Goal: Task Accomplishment & Management: Manage account settings

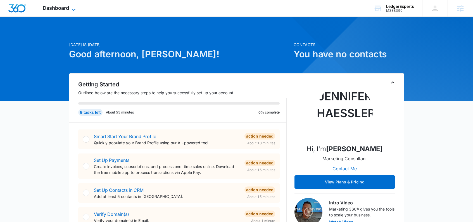
click at [61, 10] on span "Dashboard" at bounding box center [56, 8] width 26 height 6
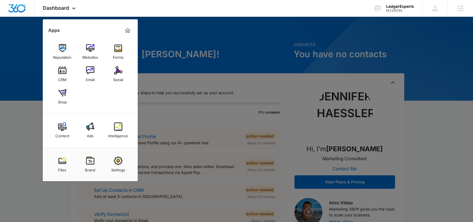
click at [152, 30] on div at bounding box center [236, 111] width 473 height 222
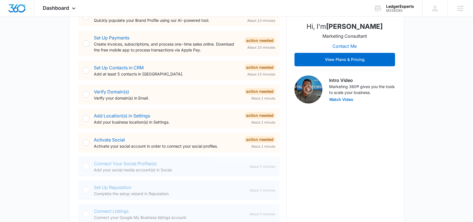
scroll to position [155, 0]
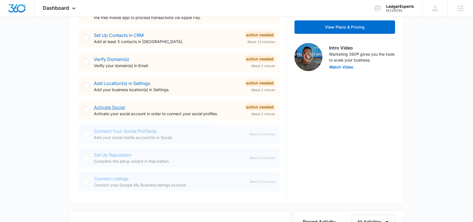
click at [112, 108] on link "Activate Social" at bounding box center [109, 107] width 31 height 6
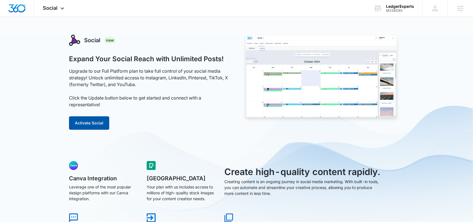
click at [90, 125] on button "Activate Social" at bounding box center [89, 122] width 40 height 13
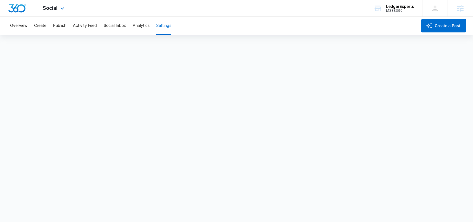
click at [14, 8] on img "Dashboard" at bounding box center [17, 8] width 18 height 8
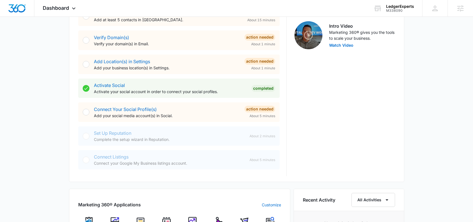
scroll to position [183, 0]
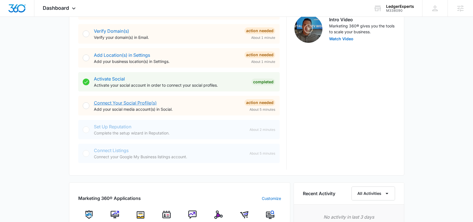
click at [143, 102] on link "Connect Your Social Profile(s)" at bounding box center [125, 103] width 63 height 6
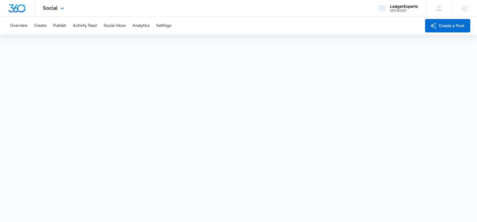
click at [22, 11] on img "Dashboard" at bounding box center [17, 8] width 18 height 8
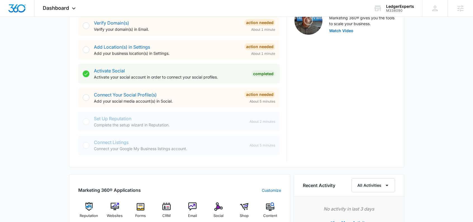
scroll to position [188, 0]
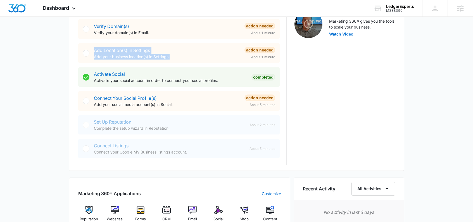
drag, startPoint x: 179, startPoint y: 61, endPoint x: 90, endPoint y: 51, distance: 88.7
click at [90, 51] on div "Add Location(s) in Settings Add your business location(s) in Settings. Action N…" at bounding box center [178, 53] width 201 height 20
drag, startPoint x: 185, startPoint y: 132, endPoint x: 94, endPoint y: 121, distance: 91.4
click at [94, 121] on div "Set Up Reputation Complete the setup wizard in Reputation. About 2 minutes" at bounding box center [178, 124] width 201 height 19
click at [190, 124] on div "Set Up Reputation Complete the setup wizard in Reputation." at bounding box center [169, 124] width 151 height 13
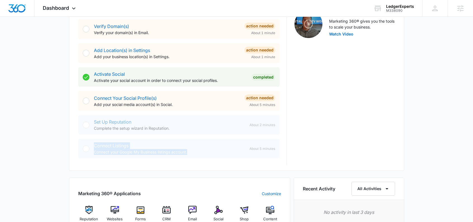
drag, startPoint x: 197, startPoint y: 154, endPoint x: 91, endPoint y: 147, distance: 106.3
click at [91, 147] on div "Connect Listings Connect your Google My Business listings account. About 5 minu…" at bounding box center [178, 148] width 201 height 19
click at [92, 145] on div "Connect Listings Connect your Google My Business listings account. About 5 minu…" at bounding box center [178, 148] width 201 height 19
drag, startPoint x: 93, startPoint y: 145, endPoint x: 195, endPoint y: 150, distance: 102.3
click at [195, 150] on div "Connect Listings Connect your Google My Business listings account. About 5 minu…" at bounding box center [178, 148] width 201 height 19
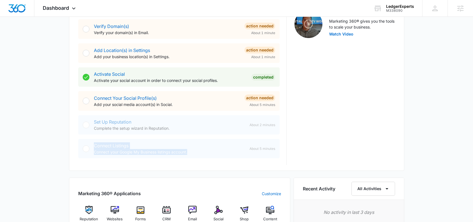
click at [195, 150] on p "Connect your Google My Business listings account." at bounding box center [169, 152] width 151 height 6
drag, startPoint x: 181, startPoint y: 151, endPoint x: 95, endPoint y: 143, distance: 86.3
click at [95, 143] on div "Connect Listings Connect your Google My Business listings account." at bounding box center [169, 148] width 151 height 13
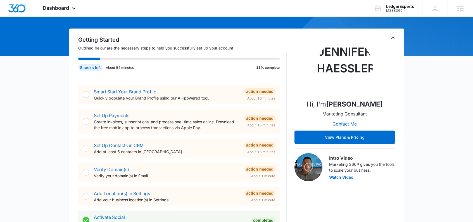
scroll to position [3, 0]
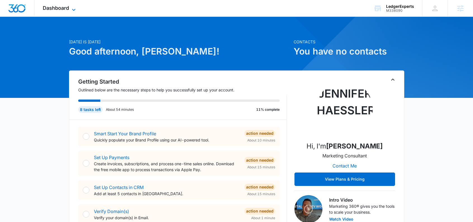
click at [72, 11] on icon at bounding box center [73, 9] width 7 height 7
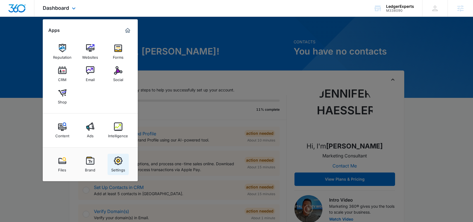
click at [122, 162] on link "Settings" at bounding box center [117, 164] width 21 height 21
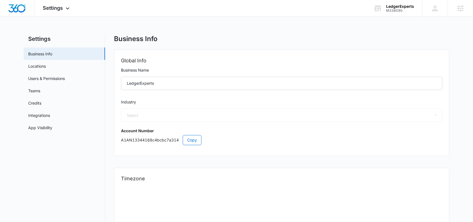
select select "33"
select select "US"
select select "America/[GEOGRAPHIC_DATA]"
click at [46, 63] on link "Locations" at bounding box center [37, 66] width 18 height 6
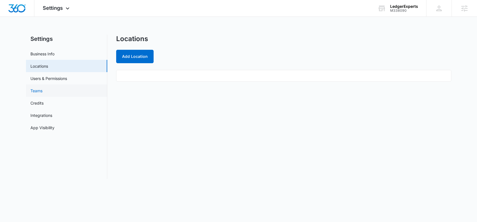
click at [42, 88] on link "Teams" at bounding box center [36, 91] width 12 height 6
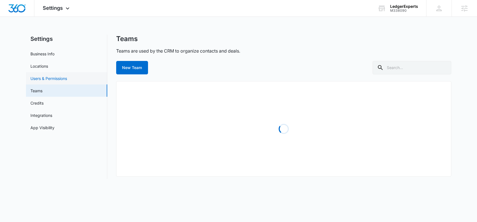
click at [53, 79] on link "Users & Permissions" at bounding box center [48, 78] width 37 height 6
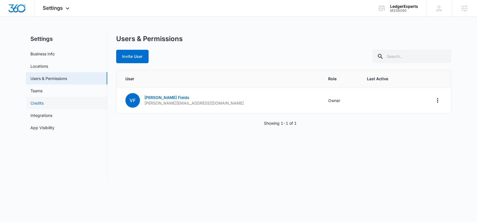
click at [44, 104] on link "Credits" at bounding box center [36, 103] width 13 height 6
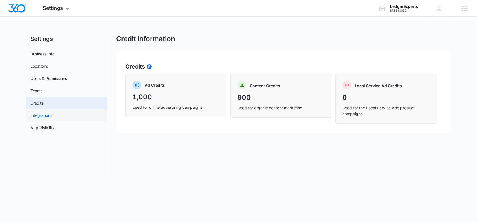
click at [52, 115] on link "Integrations" at bounding box center [41, 115] width 22 height 6
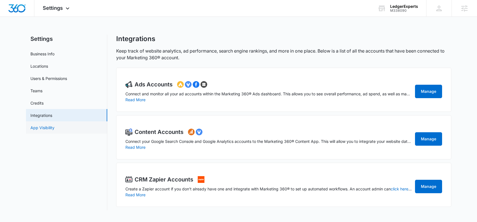
click at [54, 130] on link "App Visibility" at bounding box center [42, 127] width 24 height 6
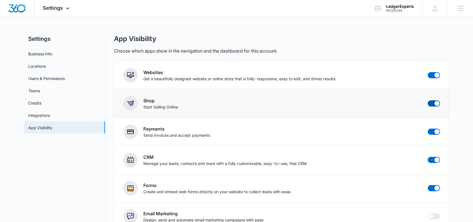
click at [436, 103] on span at bounding box center [436, 103] width 5 height 5
click at [427, 100] on input "checkbox" at bounding box center [427, 100] width 0 height 0
checkbox input "false"
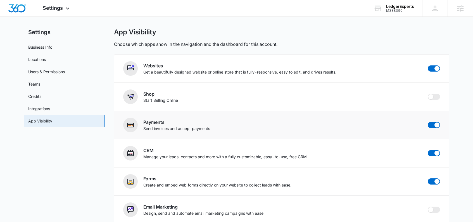
scroll to position [3, 0]
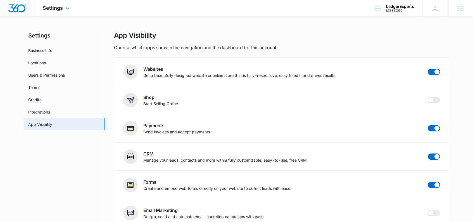
click at [21, 9] on img "Dashboard" at bounding box center [17, 8] width 18 height 8
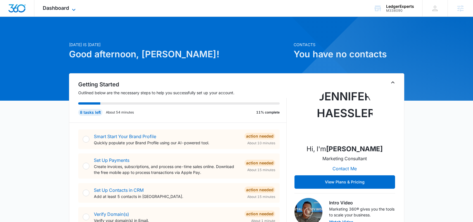
click at [60, 10] on span "Dashboard" at bounding box center [56, 8] width 26 height 6
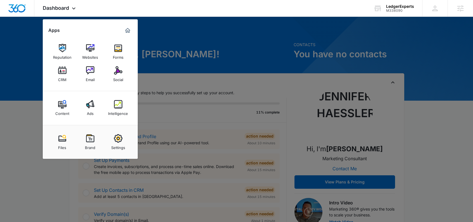
click at [115, 136] on img at bounding box center [118, 138] width 8 height 8
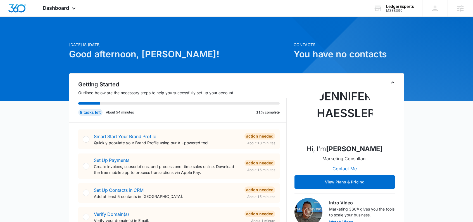
select select "33"
select select "US"
select select "America/[GEOGRAPHIC_DATA]"
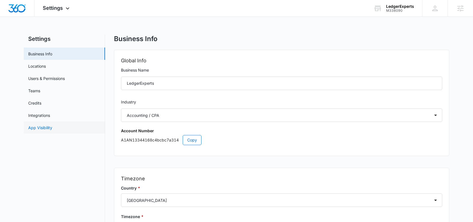
click at [52, 126] on link "App Visibility" at bounding box center [40, 127] width 24 height 6
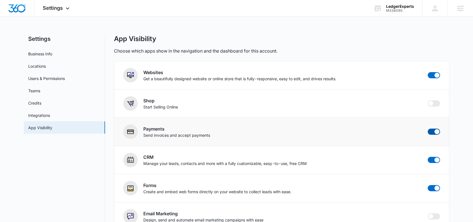
click at [435, 133] on span at bounding box center [436, 131] width 5 height 5
click at [427, 128] on input "checkbox" at bounding box center [427, 128] width 0 height 0
checkbox input "false"
click at [21, 7] on img "Dashboard" at bounding box center [17, 8] width 18 height 8
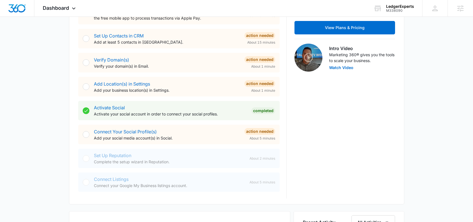
scroll to position [161, 0]
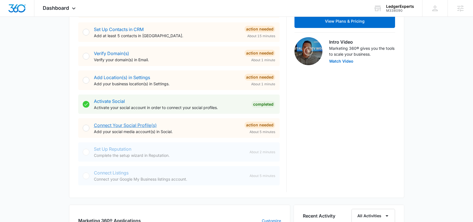
click at [126, 125] on link "Connect Your Social Profile(s)" at bounding box center [125, 125] width 63 height 6
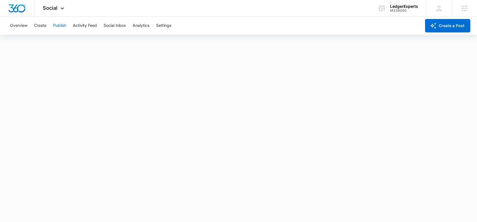
click at [60, 26] on button "Publish" at bounding box center [59, 26] width 13 height 18
click at [44, 44] on button "Schedules" at bounding box center [42, 43] width 19 height 16
click at [84, 25] on button "Activity Feed" at bounding box center [85, 26] width 24 height 18
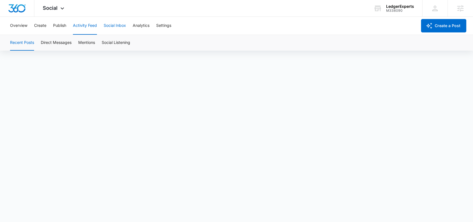
click at [118, 25] on button "Social Inbox" at bounding box center [115, 26] width 22 height 18
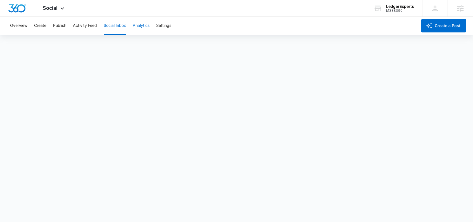
click at [139, 28] on button "Analytics" at bounding box center [141, 26] width 17 height 18
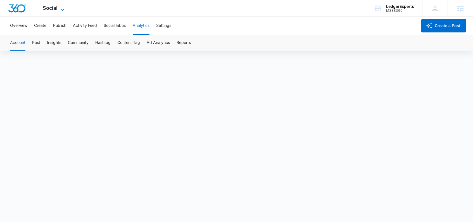
click at [51, 9] on span "Social" at bounding box center [50, 8] width 15 height 6
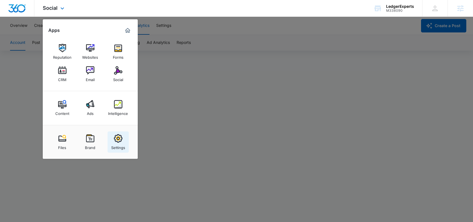
click at [119, 135] on img at bounding box center [118, 138] width 8 height 8
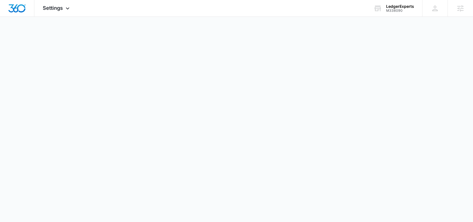
select select "33"
select select "US"
select select "America/[GEOGRAPHIC_DATA]"
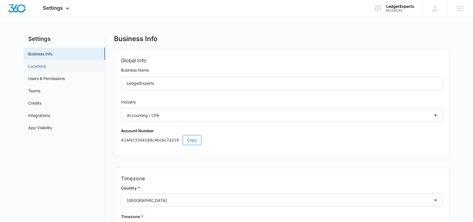
click at [46, 69] on link "Locations" at bounding box center [37, 66] width 18 height 6
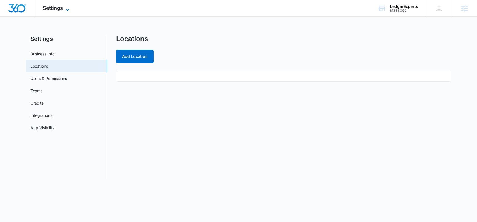
click at [66, 10] on icon at bounding box center [67, 9] width 7 height 7
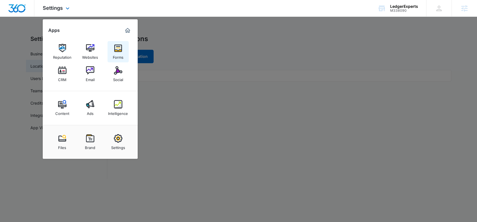
click at [124, 50] on link "Forms" at bounding box center [117, 51] width 21 height 21
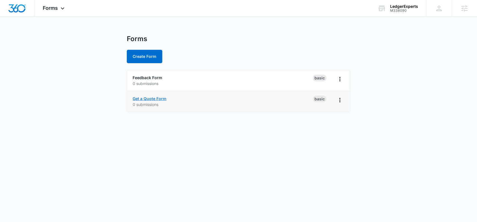
click at [151, 99] on link "Get a Quote Form" at bounding box center [150, 98] width 34 height 5
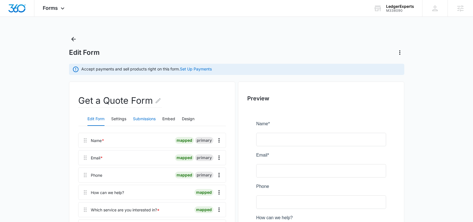
click at [145, 119] on button "Submissions" at bounding box center [144, 118] width 23 height 13
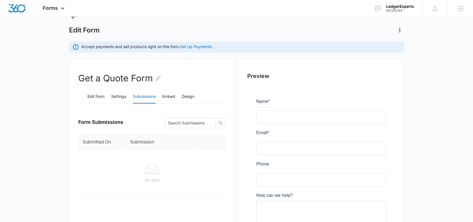
scroll to position [20, 0]
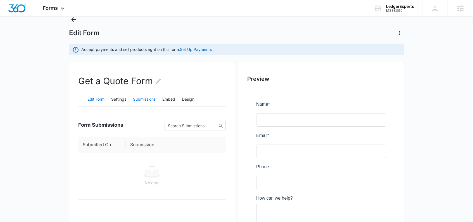
click at [90, 100] on button "Edit Form" at bounding box center [95, 99] width 17 height 13
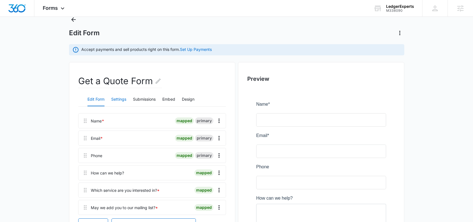
click at [117, 100] on button "Settings" at bounding box center [118, 99] width 15 height 13
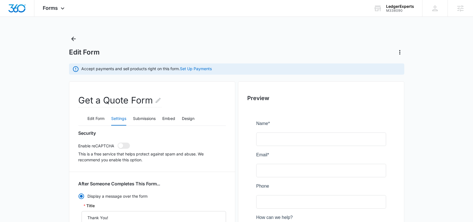
scroll to position [0, 0]
click at [57, 10] on span "Forms" at bounding box center [50, 8] width 15 height 6
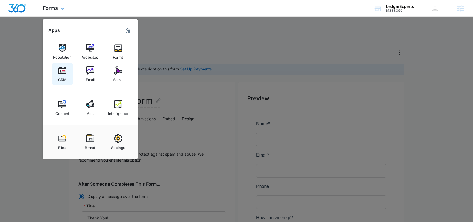
click at [64, 72] on img at bounding box center [62, 70] width 8 height 8
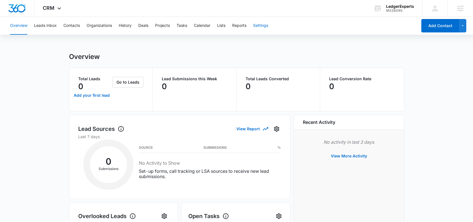
click at [264, 27] on button "Settings" at bounding box center [260, 26] width 15 height 18
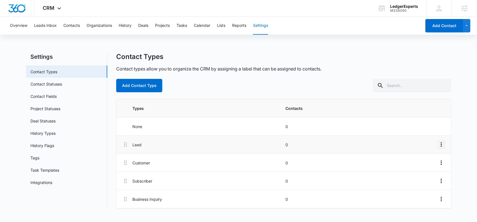
click at [440, 143] on icon "Overflow Menu" at bounding box center [441, 144] width 7 height 7
click at [455, 119] on main "Settings Contact Types Contact Statuses Contact Fields Project Statuses Deal St…" at bounding box center [238, 133] width 477 height 162
click at [442, 163] on icon "Overflow Menu" at bounding box center [441, 162] width 7 height 7
click at [430, 176] on div "Edit" at bounding box center [426, 178] width 12 height 4
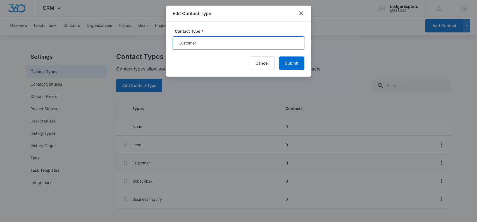
click at [217, 41] on input "Customer" at bounding box center [239, 42] width 132 height 13
type input "Client"
click at [289, 65] on button "Submit" at bounding box center [291, 62] width 25 height 13
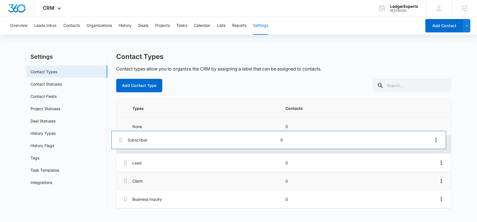
drag, startPoint x: 124, startPoint y: 182, endPoint x: 121, endPoint y: 128, distance: 54.3
click at [121, 128] on div "Types Contacts None 0 Lead 0 Client 0 Subscriber 0 Business Inquiry 0" at bounding box center [283, 153] width 334 height 109
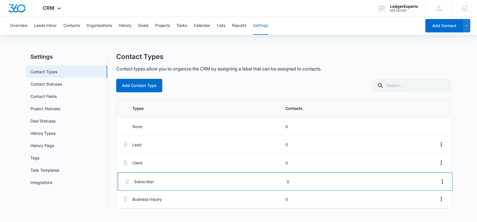
drag, startPoint x: 124, startPoint y: 142, endPoint x: 126, endPoint y: 185, distance: 43.0
click at [126, 185] on div "Subscriber 0 Lead 0 Client 0 Business Inquiry 0" at bounding box center [283, 171] width 334 height 73
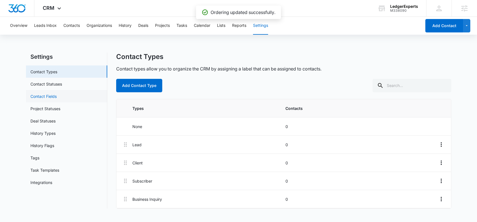
click at [48, 97] on link "Contact Fields" at bounding box center [43, 96] width 26 height 6
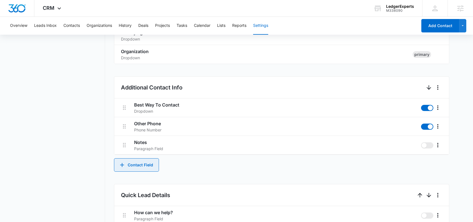
scroll to position [188, 0]
click at [146, 168] on button "Contact Field" at bounding box center [136, 164] width 45 height 13
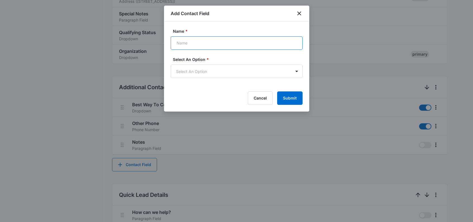
click at [205, 44] on input "Name *" at bounding box center [237, 42] width 132 height 13
click at [242, 74] on body "CRM Apps Reputation Websites Forms CRM Email Social Content Ads Intelligence Fi…" at bounding box center [236, 128] width 473 height 633
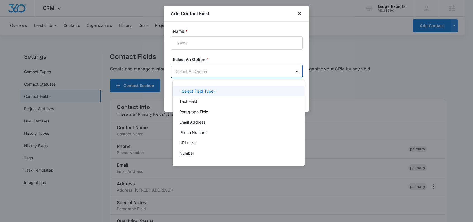
scroll to position [0, 0]
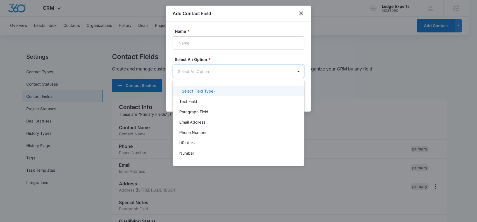
click at [282, 51] on div at bounding box center [238, 111] width 477 height 222
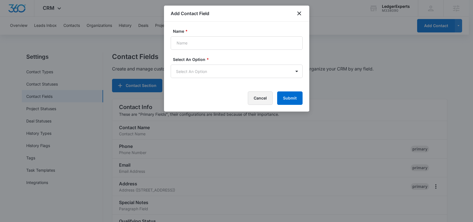
click at [260, 102] on button "Cancel" at bounding box center [260, 97] width 25 height 13
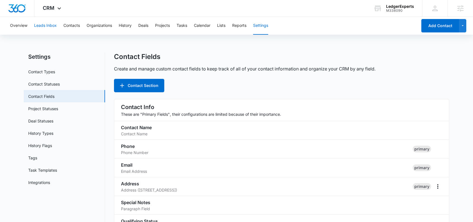
click at [53, 30] on button "Leads Inbox" at bounding box center [45, 26] width 23 height 18
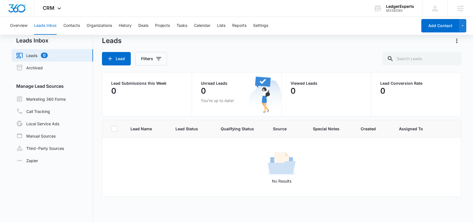
scroll to position [6, 0]
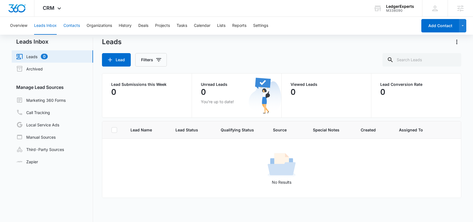
click at [77, 28] on button "Contacts" at bounding box center [71, 26] width 16 height 18
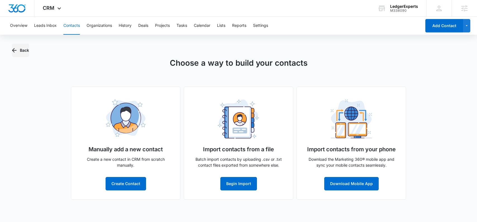
click at [11, 49] on icon "button" at bounding box center [14, 50] width 7 height 7
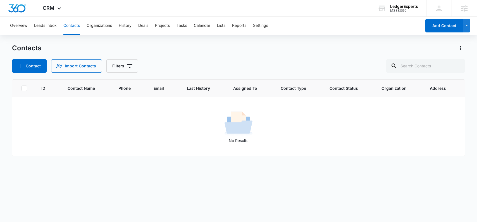
click at [90, 44] on div "Contacts" at bounding box center [238, 48] width 453 height 9
click at [59, 11] on icon at bounding box center [59, 9] width 7 height 7
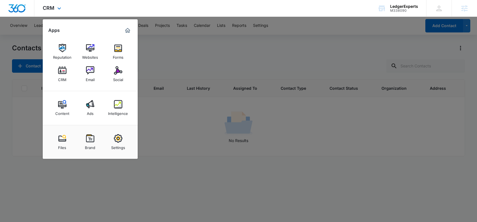
click at [109, 9] on div "CRM Apps Reputation Websites Forms CRM Email Social Content Ads Intelligence Fi…" at bounding box center [238, 8] width 477 height 17
click at [236, 56] on div at bounding box center [238, 111] width 477 height 222
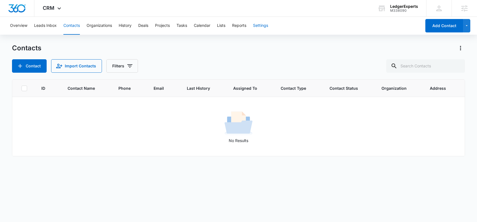
click at [263, 24] on button "Settings" at bounding box center [260, 26] width 15 height 18
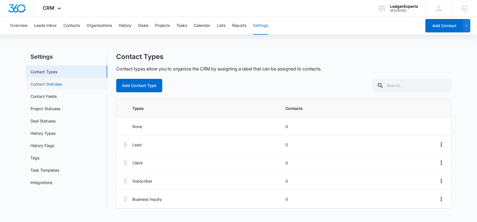
click at [43, 85] on link "Contact Statuses" at bounding box center [46, 84] width 32 height 6
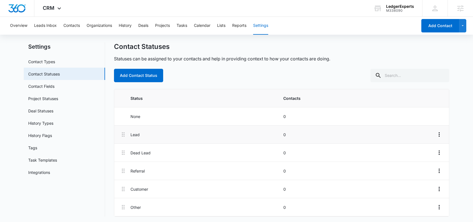
scroll to position [11, 0]
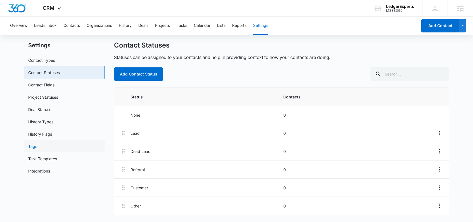
click at [37, 147] on link "Tags" at bounding box center [32, 146] width 9 height 6
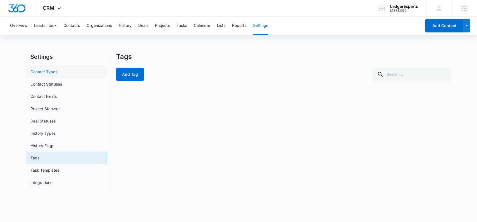
click at [57, 73] on link "Contact Types" at bounding box center [43, 72] width 27 height 6
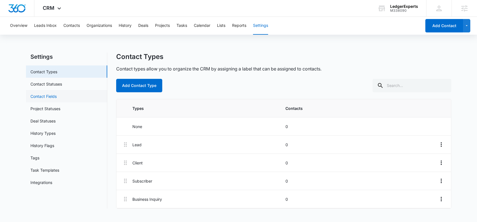
click at [52, 97] on link "Contact Fields" at bounding box center [43, 96] width 26 height 6
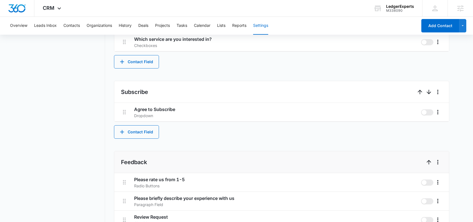
scroll to position [411, 0]
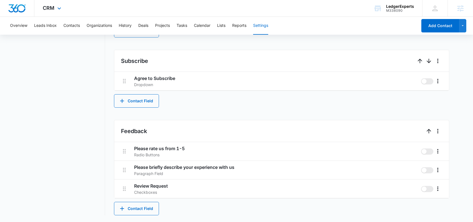
click at [64, 12] on div "CRM Apps Reputation Websites Forms CRM Email Social Content Ads Intelligence Fi…" at bounding box center [52, 8] width 37 height 16
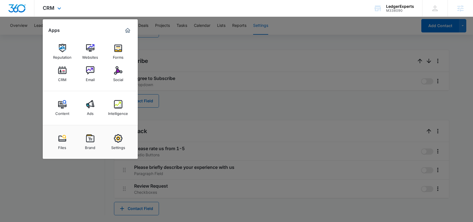
click at [97, 23] on div "Apps Reputation Websites Forms CRM Email Social Content Ads Intelligence Files …" at bounding box center [90, 88] width 95 height 139
click at [95, 5] on div "CRM Apps Reputation Websites Forms CRM Email Social Content Ads Intelligence Fi…" at bounding box center [236, 8] width 473 height 17
click at [100, 8] on div "CRM Apps Reputation Websites Forms CRM Email Social Content Ads Intelligence Fi…" at bounding box center [236, 8] width 473 height 17
click at [223, 59] on div at bounding box center [236, 111] width 473 height 222
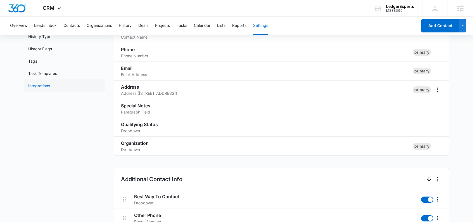
scroll to position [95, 0]
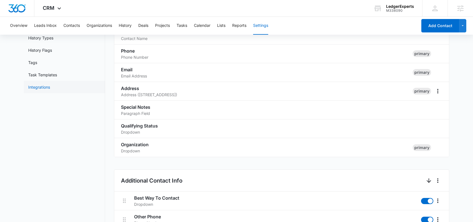
click at [44, 89] on link "Integrations" at bounding box center [39, 87] width 22 height 6
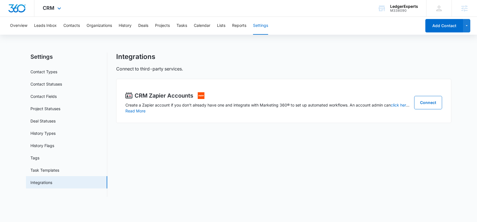
click at [61, 13] on div "CRM Apps Reputation Websites Forms CRM Email Social Content Ads Intelligence Fi…" at bounding box center [52, 8] width 37 height 16
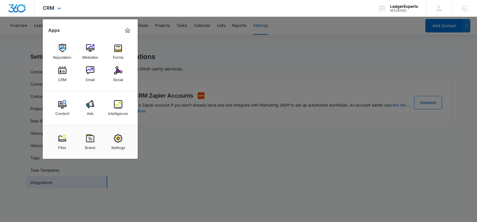
click at [62, 13] on div "CRM Apps Reputation Websites Forms CRM Email Social Content Ads Intelligence Fi…" at bounding box center [52, 8] width 37 height 16
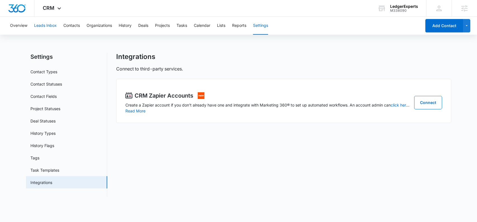
click at [43, 25] on button "Leads Inbox" at bounding box center [45, 26] width 23 height 18
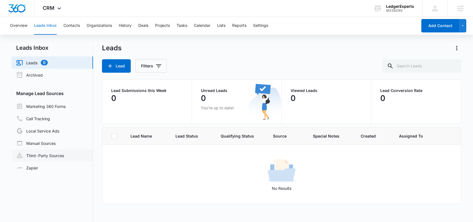
click at [51, 154] on link "Third-Party Sources" at bounding box center [40, 155] width 48 height 7
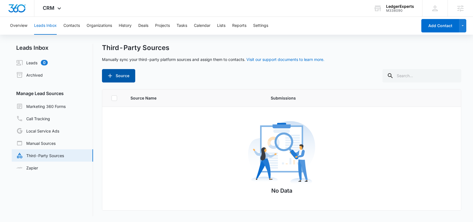
click at [110, 77] on icon "button" at bounding box center [110, 76] width 4 height 4
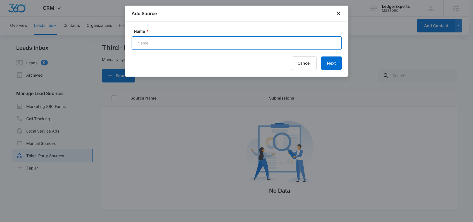
click at [208, 40] on input "Name *" at bounding box center [236, 42] width 210 height 13
type input "test"
click at [326, 64] on button "Next" at bounding box center [331, 62] width 21 height 13
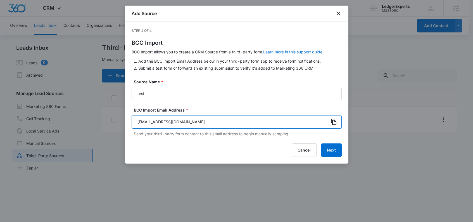
drag, startPoint x: 195, startPoint y: 120, endPoint x: 131, endPoint y: 125, distance: 64.1
click at [131, 125] on input "[EMAIL_ADDRESS][DOMAIN_NAME]" at bounding box center [236, 121] width 210 height 13
click at [272, 120] on input "[EMAIL_ADDRESS][DOMAIN_NAME]" at bounding box center [236, 121] width 210 height 13
click at [278, 122] on input "[EMAIL_ADDRESS][DOMAIN_NAME]" at bounding box center [236, 121] width 210 height 13
click at [285, 123] on input "[EMAIL_ADDRESS][DOMAIN_NAME]" at bounding box center [236, 121] width 210 height 13
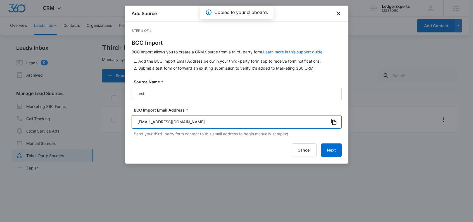
click at [279, 121] on input "[EMAIL_ADDRESS][DOMAIN_NAME]" at bounding box center [236, 121] width 210 height 13
click at [308, 152] on button "Cancel" at bounding box center [303, 149] width 25 height 13
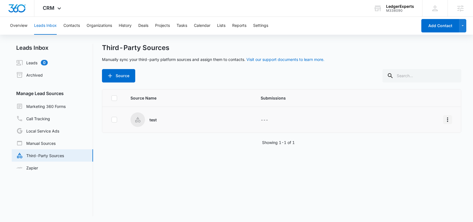
click at [445, 121] on icon "Overflow Menu" at bounding box center [447, 119] width 7 height 7
click at [410, 168] on div "Delete" at bounding box center [418, 169] width 32 height 4
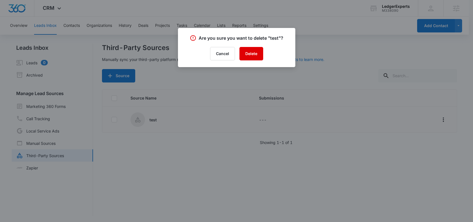
click at [254, 52] on button "Delete" at bounding box center [251, 53] width 24 height 13
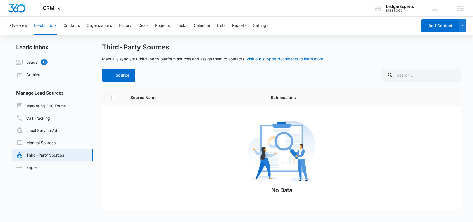
scroll to position [1, 0]
click at [68, 27] on button "Contacts" at bounding box center [71, 26] width 16 height 18
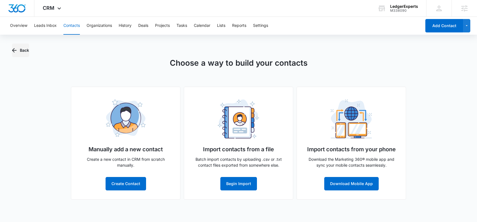
click at [16, 49] on icon "button" at bounding box center [14, 50] width 7 height 7
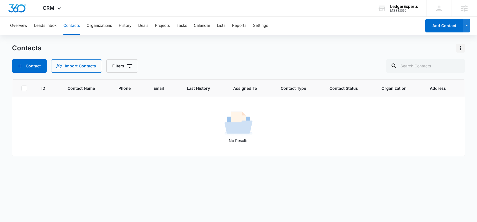
click at [460, 50] on icon "Actions" at bounding box center [460, 48] width 7 height 7
click at [357, 52] on div "Contacts Choose Columns Import Contacts Export All Contacts Customize Contacts" at bounding box center [238, 48] width 453 height 9
click at [355, 55] on div "Contacts Contact Import Contacts Filters" at bounding box center [238, 58] width 453 height 29
click at [51, 6] on span "CRM" at bounding box center [49, 8] width 12 height 6
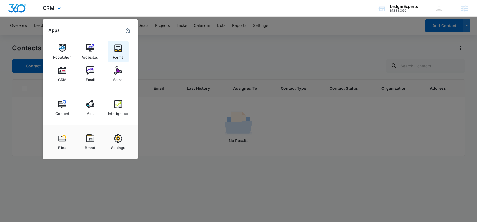
click at [119, 52] on img at bounding box center [118, 48] width 8 height 8
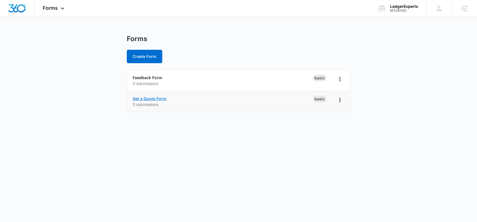
click at [157, 99] on link "Get a Quote Form" at bounding box center [150, 98] width 34 height 5
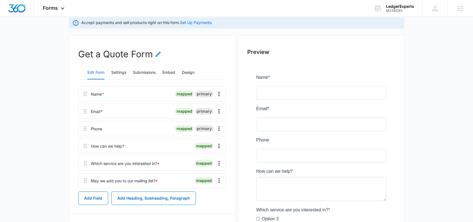
scroll to position [42, 0]
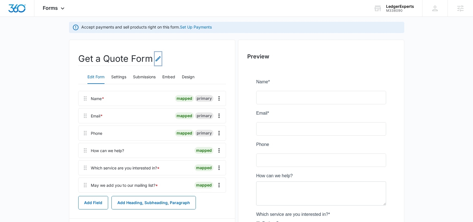
click at [159, 58] on icon "Edit Form Name" at bounding box center [158, 58] width 7 height 7
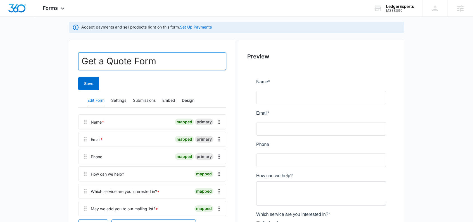
drag, startPoint x: 133, startPoint y: 63, endPoint x: 52, endPoint y: 62, distance: 80.4
click at [52, 62] on main "Edit Form Accept payments and sell products right on this form. Set Up Payments…" at bounding box center [236, 162] width 473 height 338
type input "Lead Form"
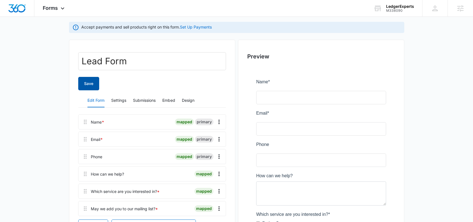
click at [87, 83] on button "Save" at bounding box center [88, 83] width 21 height 13
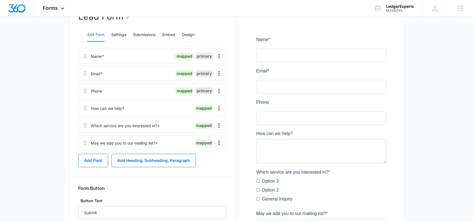
scroll to position [87, 0]
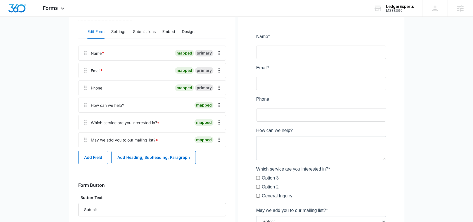
click at [404, 111] on main "Edit Form Accept payments and sell products right on this form. Set Up Payments…" at bounding box center [236, 117] width 473 height 338
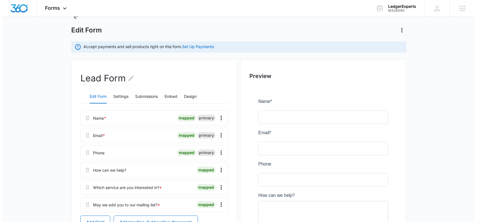
scroll to position [0, 0]
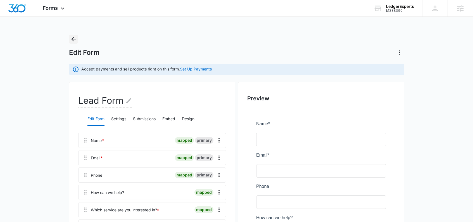
click at [74, 36] on icon "Back" at bounding box center [73, 39] width 7 height 7
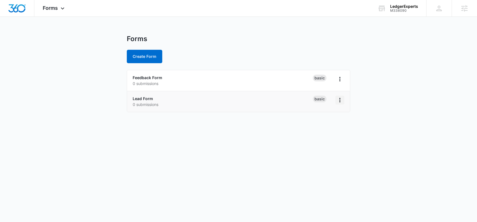
click at [341, 100] on icon "Overflow Menu" at bounding box center [339, 100] width 7 height 7
click at [325, 126] on div "Duplicate" at bounding box center [321, 124] width 17 height 4
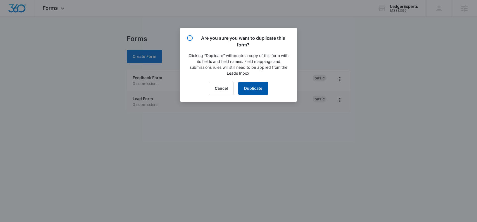
click at [247, 86] on button "Duplicate" at bounding box center [253, 88] width 30 height 13
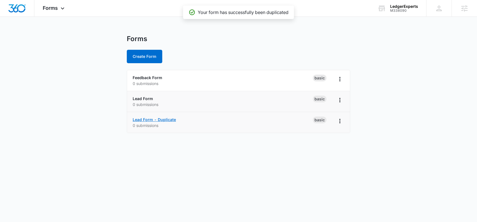
click at [168, 119] on link "Lead Form - Duplicate" at bounding box center [154, 119] width 43 height 5
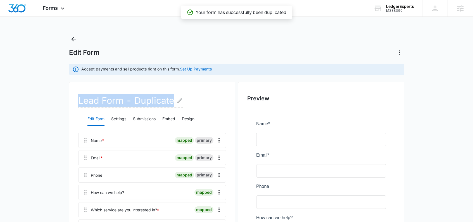
drag, startPoint x: 174, startPoint y: 100, endPoint x: 75, endPoint y: 102, distance: 99.1
click at [76, 102] on div "Lead Form - Duplicate Edit Form Settings Submissions Embed Design Name * mapped…" at bounding box center [152, 222] width 166 height 280
click at [178, 99] on icon "Edit Form Name" at bounding box center [179, 100] width 7 height 7
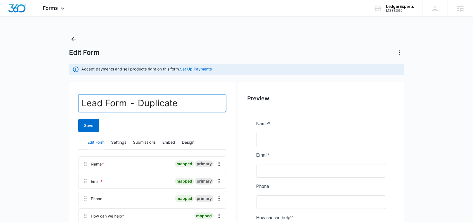
click at [175, 102] on input "Lead Form - Duplicate" at bounding box center [152, 103] width 148 height 18
click at [175, 101] on input "Lead Form - Duplicate" at bounding box center [152, 103] width 148 height 18
type input "Consultation Request Form"
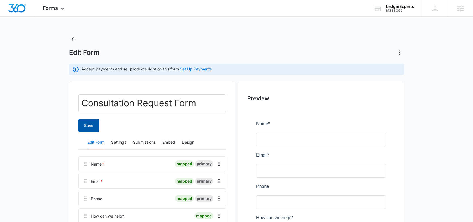
click at [93, 124] on button "Save" at bounding box center [88, 125] width 21 height 13
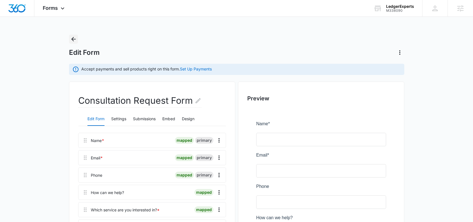
click at [73, 40] on icon "Back" at bounding box center [73, 39] width 7 height 7
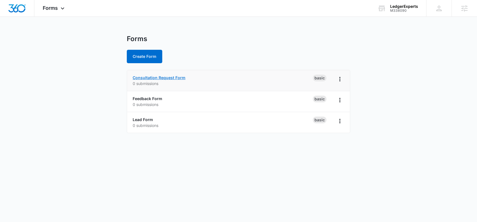
click at [183, 78] on link "Consultation Request Form" at bounding box center [159, 77] width 53 height 5
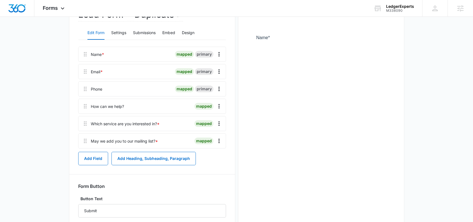
scroll to position [67, 0]
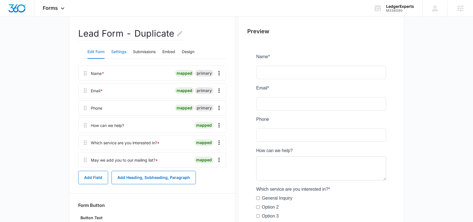
click at [119, 51] on button "Settings" at bounding box center [118, 51] width 15 height 13
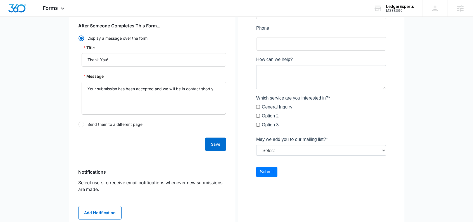
scroll to position [155, 0]
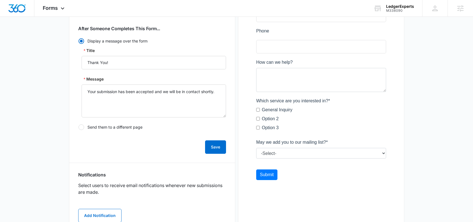
click at [81, 128] on div at bounding box center [81, 127] width 6 height 6
click at [78, 127] on input "Send them to a different page" at bounding box center [78, 127] width 0 height 0
radio input "false"
radio input "true"
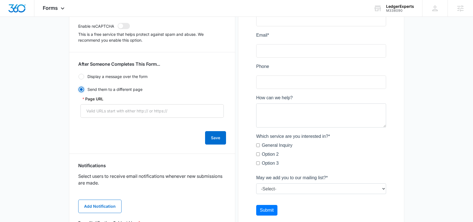
scroll to position [118, 0]
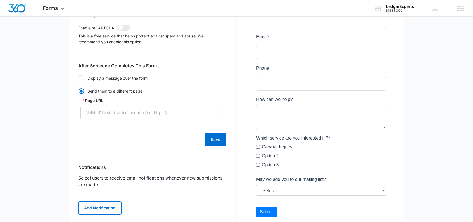
click at [83, 78] on div at bounding box center [81, 78] width 6 height 6
click at [78, 78] on input "Display a message over the form" at bounding box center [78, 78] width 0 height 0
radio input "true"
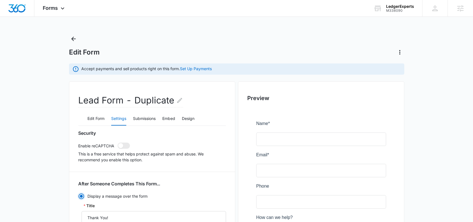
scroll to position [0, 0]
click at [72, 38] on icon "Back" at bounding box center [73, 39] width 7 height 7
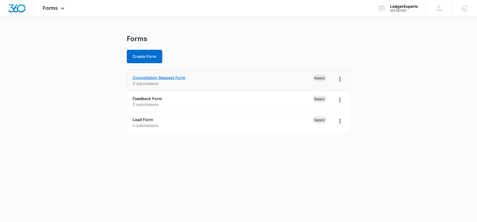
click at [179, 78] on link "Consultation Request Form" at bounding box center [159, 77] width 53 height 5
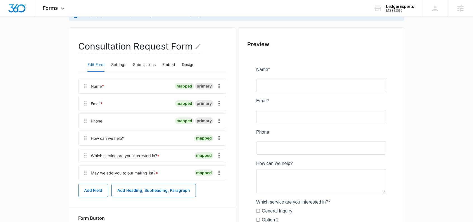
scroll to position [57, 0]
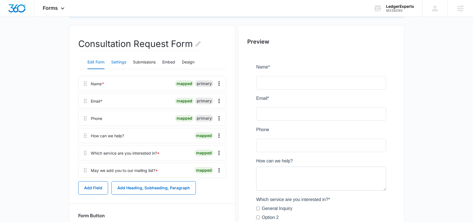
click at [115, 62] on button "Settings" at bounding box center [118, 62] width 15 height 13
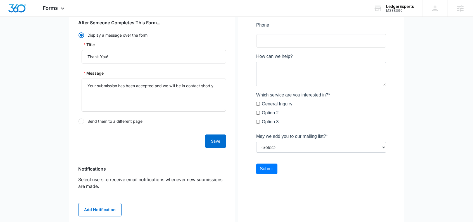
scroll to position [163, 0]
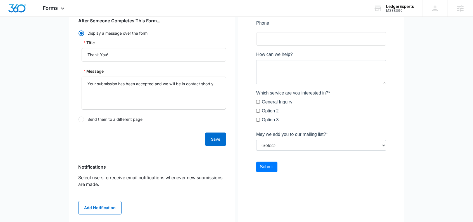
click at [80, 120] on div at bounding box center [81, 119] width 6 height 6
click at [78, 119] on input "Send them to a different page" at bounding box center [78, 119] width 0 height 0
radio input "false"
radio input "true"
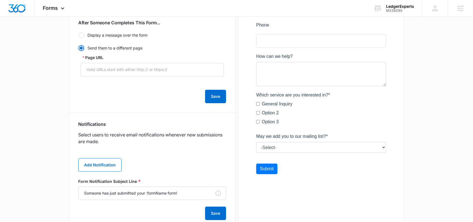
scroll to position [161, 0]
click at [80, 35] on div at bounding box center [81, 36] width 6 height 6
click at [78, 35] on input "Display a message over the form" at bounding box center [78, 35] width 0 height 0
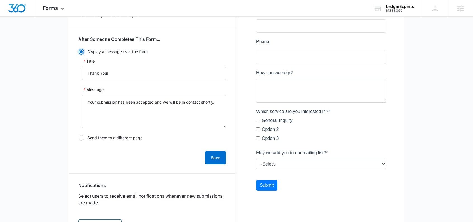
scroll to position [171, 0]
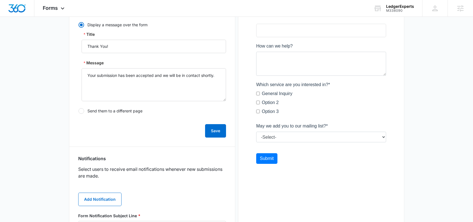
click at [82, 111] on div at bounding box center [81, 111] width 6 height 6
click at [78, 111] on input "Send them to a different page" at bounding box center [78, 111] width 0 height 0
radio input "false"
radio input "true"
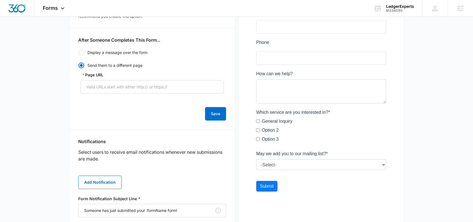
scroll to position [122, 0]
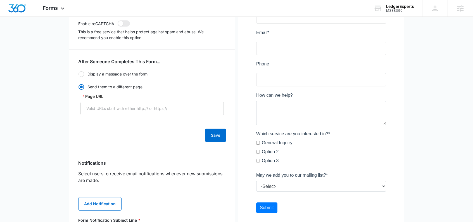
click at [80, 75] on div at bounding box center [81, 74] width 6 height 6
click at [78, 74] on input "Display a message over the form" at bounding box center [78, 74] width 0 height 0
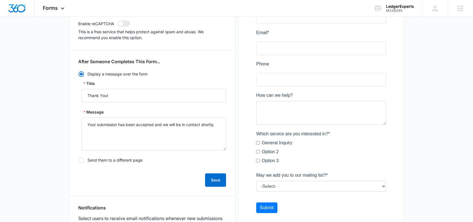
click at [82, 159] on div at bounding box center [81, 160] width 6 height 6
click at [78, 160] on input "Send them to a different page" at bounding box center [78, 160] width 0 height 0
radio input "false"
radio input "true"
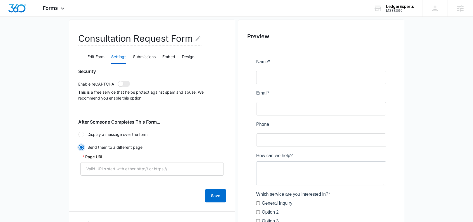
scroll to position [88, 0]
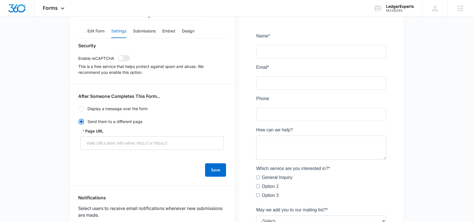
click at [80, 110] on div at bounding box center [81, 109] width 6 height 6
click at [78, 109] on input "Display a message over the form" at bounding box center [78, 109] width 0 height 0
radio input "true"
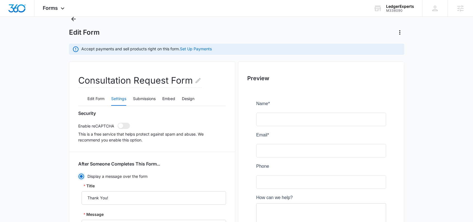
scroll to position [38, 0]
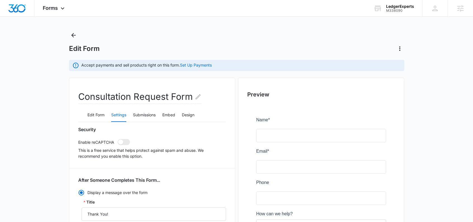
scroll to position [9, 0]
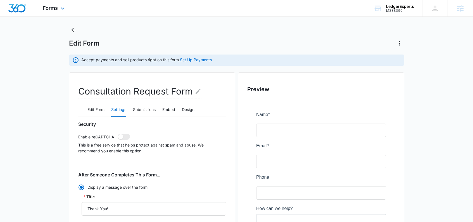
click at [54, 11] on div "Forms Apps Reputation Websites Forms CRM Email Social Content Ads Intelligence …" at bounding box center [54, 8] width 40 height 16
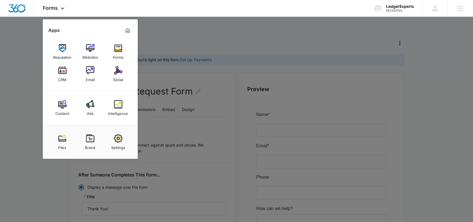
click at [206, 29] on div at bounding box center [236, 111] width 473 height 222
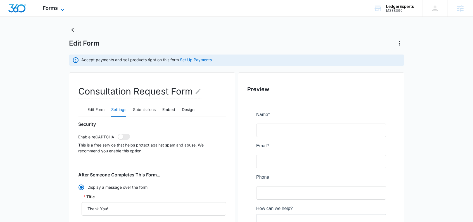
click at [50, 8] on span "Forms" at bounding box center [50, 8] width 15 height 6
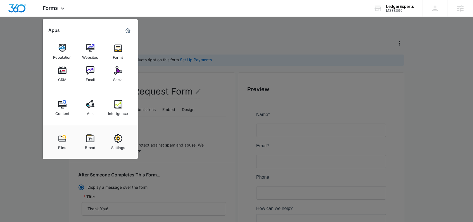
click at [61, 71] on img at bounding box center [62, 70] width 8 height 8
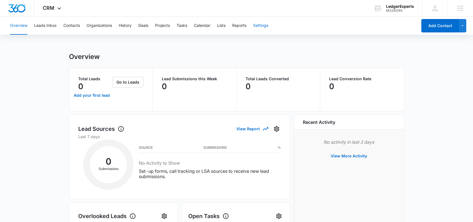
click at [257, 27] on button "Settings" at bounding box center [260, 26] width 15 height 18
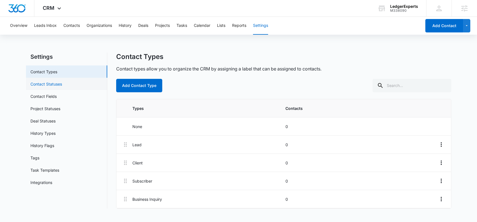
click at [58, 86] on link "Contact Statuses" at bounding box center [46, 84] width 32 height 6
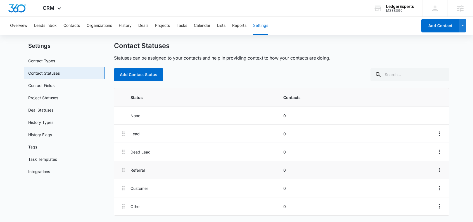
scroll to position [11, 0]
click at [153, 71] on button "Add Contact Status" at bounding box center [138, 73] width 49 height 13
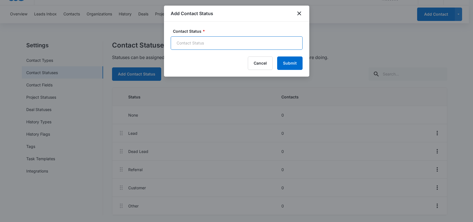
click at [210, 46] on input "Contact Status *" at bounding box center [237, 42] width 132 height 13
type input "Good Lead"
click at [289, 60] on button "Submit" at bounding box center [289, 62] width 25 height 13
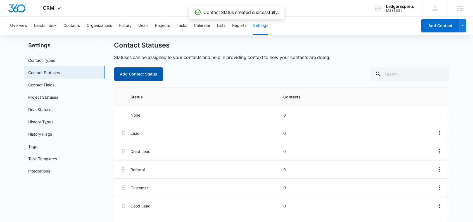
click at [137, 78] on button "Add Contact Status" at bounding box center [138, 73] width 49 height 13
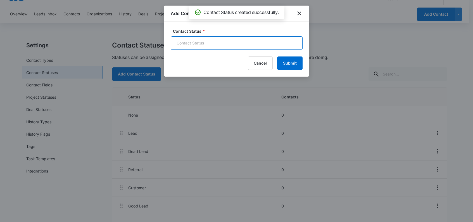
click at [198, 47] on input "Contact Status *" at bounding box center [237, 42] width 132 height 13
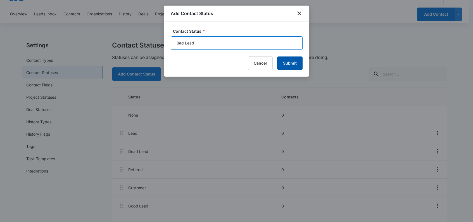
type input "Bad Lead"
drag, startPoint x: 294, startPoint y: 66, endPoint x: 285, endPoint y: 68, distance: 9.1
click at [294, 66] on button "Submit" at bounding box center [289, 62] width 25 height 13
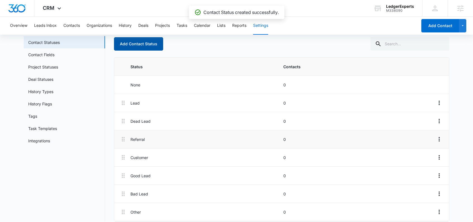
scroll to position [48, 0]
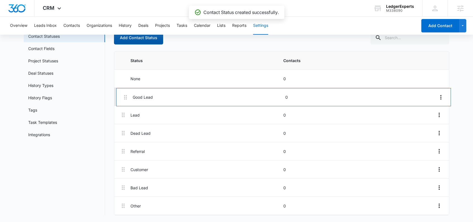
drag, startPoint x: 122, startPoint y: 166, endPoint x: 125, endPoint y: 98, distance: 67.6
click at [125, 98] on div "Lead 0 Dead Lead 0 Referral 0 Customer 0 Good Lead 0 Bad Lead 0 Other 0" at bounding box center [281, 151] width 334 height 127
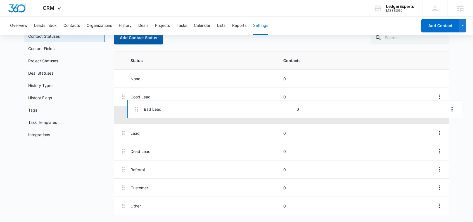
drag, startPoint x: 121, startPoint y: 188, endPoint x: 132, endPoint y: 109, distance: 79.7
click at [133, 109] on div "Good Lead 0 Lead 0 Dead Lead 0 Referral 0 Customer 0 Bad Lead 0 Other 0" at bounding box center [281, 151] width 334 height 127
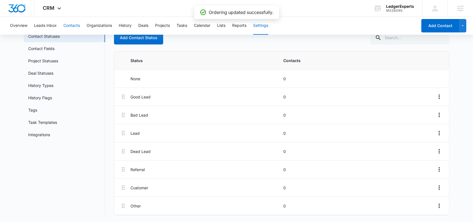
click at [76, 23] on button "Contacts" at bounding box center [71, 26] width 16 height 18
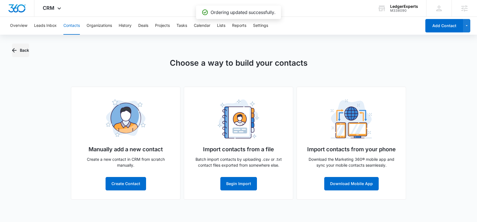
click at [19, 50] on button "Back" at bounding box center [20, 50] width 17 height 13
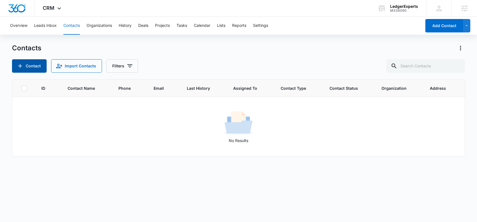
click at [37, 65] on button "Contact" at bounding box center [29, 65] width 35 height 13
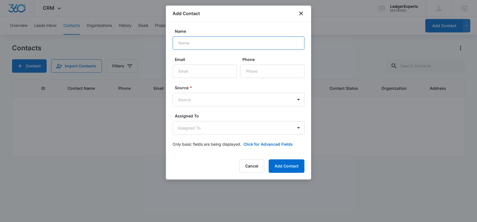
click at [224, 44] on input "Name" at bounding box center [239, 42] width 132 height 13
type input "Test"
type input "[EMAIL_ADDRESS][DOMAIN_NAME]"
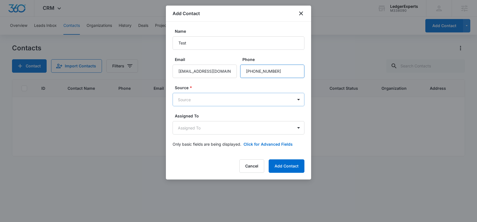
type input "[PHONE_NUMBER]"
click at [221, 97] on body "CRM Apps Reputation Websites Forms CRM Email Social Content Ads Intelligence Fi…" at bounding box center [238, 111] width 477 height 222
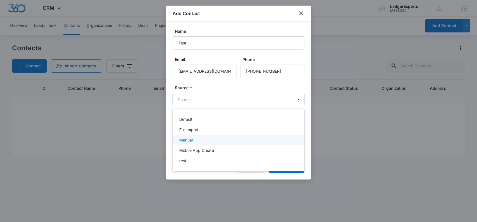
click at [188, 142] on p "Manual" at bounding box center [185, 140] width 13 height 6
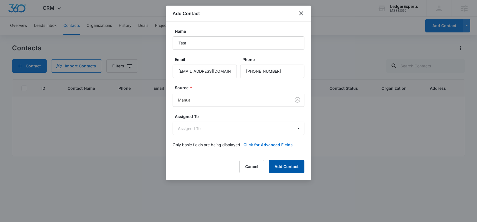
drag, startPoint x: 288, startPoint y: 165, endPoint x: 285, endPoint y: 167, distance: 3.7
click at [288, 165] on button "Add Contact" at bounding box center [287, 166] width 36 height 13
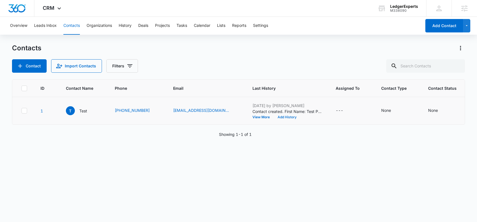
click at [274, 118] on button "Add History" at bounding box center [287, 116] width 27 height 3
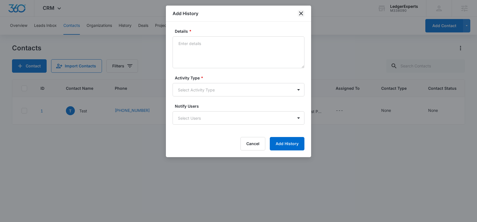
click at [300, 13] on icon "close" at bounding box center [301, 13] width 4 height 4
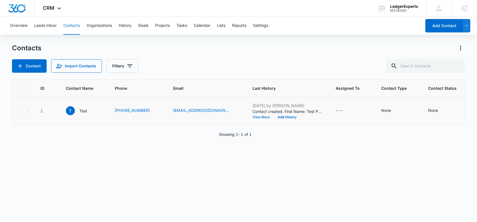
click at [252, 117] on button "View More" at bounding box center [262, 116] width 21 height 3
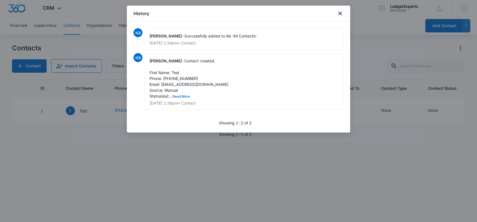
click at [180, 95] on button "Read More" at bounding box center [181, 96] width 17 height 3
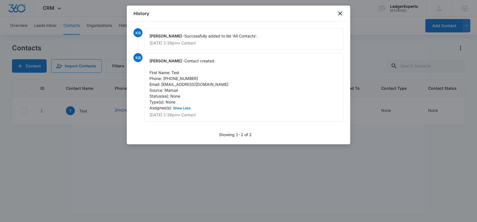
click at [339, 11] on icon "close" at bounding box center [340, 13] width 7 height 7
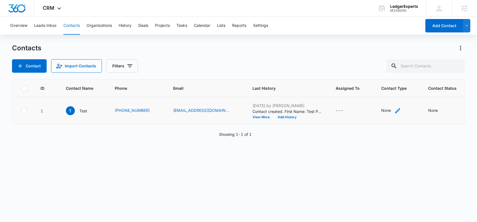
click at [381, 110] on div "None" at bounding box center [386, 110] width 10 height 6
click at [360, 75] on div at bounding box center [351, 74] width 25 height 7
click at [377, 52] on div "Contacts Contact Import Contacts Filters" at bounding box center [238, 58] width 453 height 29
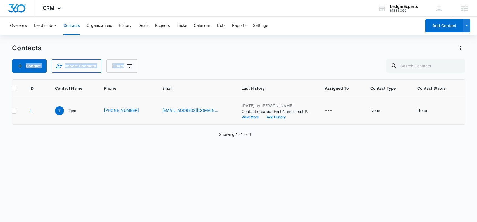
scroll to position [0, 17]
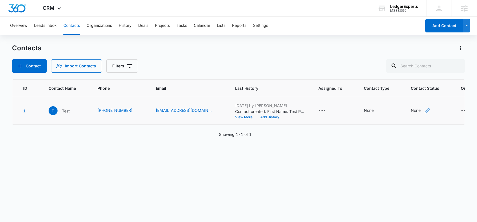
click at [411, 109] on div "None" at bounding box center [416, 110] width 10 height 6
click at [387, 76] on div at bounding box center [380, 74] width 27 height 7
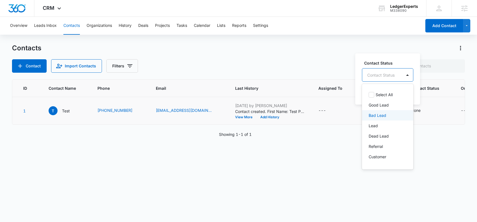
click at [382, 114] on p "Bad Lead" at bounding box center [377, 115] width 18 height 6
click at [427, 149] on div "ID Contact Name Phone Email Last History Assigned To Contact Type Contact Statu…" at bounding box center [238, 146] width 453 height 135
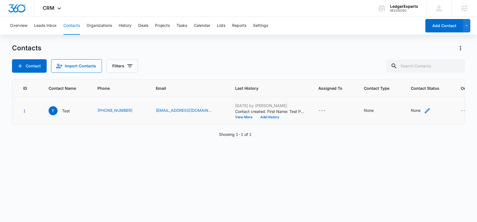
click at [411, 111] on div "None" at bounding box center [416, 110] width 10 height 6
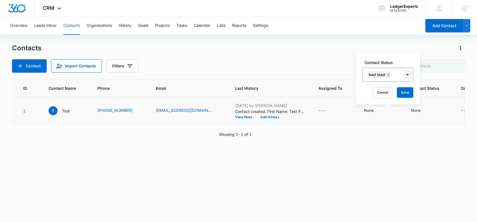
click at [404, 75] on div at bounding box center [407, 74] width 9 height 9
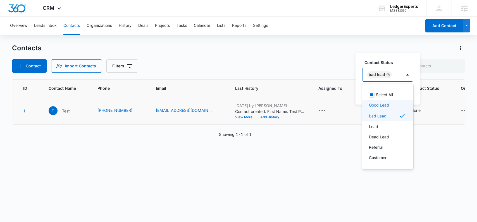
click at [388, 105] on p "Good Lead" at bounding box center [379, 105] width 20 height 6
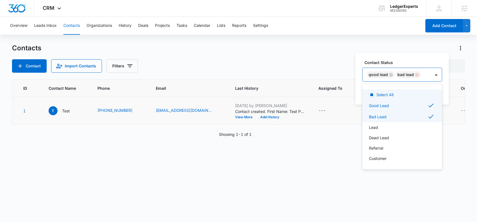
click at [414, 74] on div "Remove Bad Lead" at bounding box center [416, 75] width 5 height 4
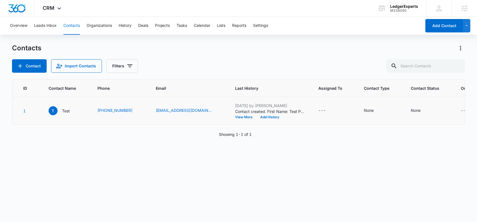
click at [384, 40] on div "Overview Leads Inbox Contacts Organizations History Deals Projects Tasks Calend…" at bounding box center [238, 119] width 477 height 204
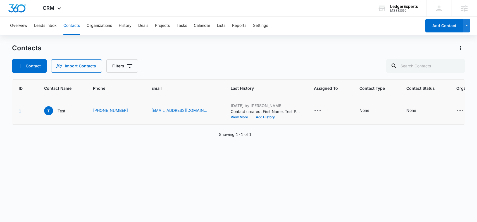
scroll to position [0, 0]
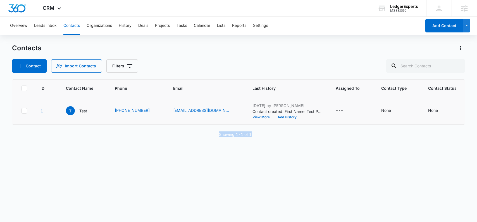
click at [314, 134] on div "ID Contact Name Phone Email Last History Assigned To Contact Type Contact Statu…" at bounding box center [238, 146] width 453 height 135
click at [313, 134] on div "ID Contact Name Phone Email Last History Assigned To Contact Type Contact Statu…" at bounding box center [238, 146] width 453 height 135
click at [283, 136] on div "Showing 1-1 of 1" at bounding box center [238, 134] width 453 height 6
drag, startPoint x: 244, startPoint y: 138, endPoint x: 197, endPoint y: 138, distance: 46.6
click at [197, 137] on div "Showing 1-1 of 1" at bounding box center [238, 134] width 453 height 6
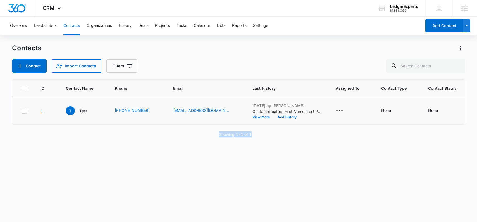
click at [237, 137] on p "Showing 1-1 of 1" at bounding box center [235, 134] width 33 height 6
drag, startPoint x: 253, startPoint y: 138, endPoint x: 231, endPoint y: 139, distance: 22.3
click at [231, 137] on div "Showing 1-1 of 1" at bounding box center [238, 134] width 453 height 6
click at [233, 137] on p "Showing 1-1 of 1" at bounding box center [235, 134] width 33 height 6
drag, startPoint x: 235, startPoint y: 139, endPoint x: 254, endPoint y: 140, distance: 19.3
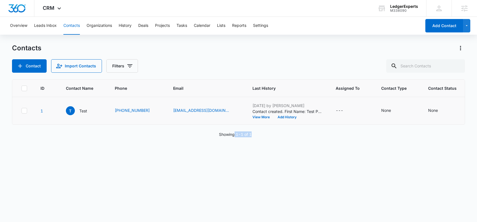
click at [254, 137] on div "Showing 1-1 of 1" at bounding box center [238, 134] width 453 height 6
click at [255, 137] on div "Showing 1-1 of 1" at bounding box center [238, 134] width 453 height 6
drag, startPoint x: 224, startPoint y: 138, endPoint x: 235, endPoint y: 138, distance: 11.5
click at [235, 137] on div "Showing 1-1 of 1" at bounding box center [238, 134] width 453 height 6
click at [233, 137] on p "Showing 1-1 of 1" at bounding box center [235, 134] width 33 height 6
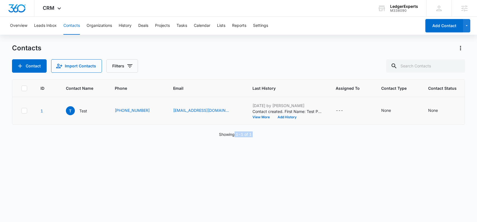
drag, startPoint x: 233, startPoint y: 138, endPoint x: 257, endPoint y: 141, distance: 23.9
click at [257, 137] on div "Showing 1-1 of 1" at bounding box center [238, 134] width 453 height 6
drag, startPoint x: 257, startPoint y: 140, endPoint x: 222, endPoint y: 140, distance: 34.6
click at [222, 137] on div "Showing 1-1 of 1" at bounding box center [238, 134] width 453 height 6
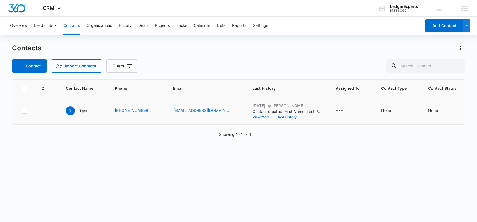
click at [221, 137] on p "Showing 1-1 of 1" at bounding box center [235, 134] width 33 height 6
drag, startPoint x: 220, startPoint y: 139, endPoint x: 258, endPoint y: 142, distance: 38.4
click at [258, 142] on div "ID Contact Name Phone Email Last History Assigned To Contact Type Contact Statu…" at bounding box center [238, 146] width 453 height 135
click at [258, 137] on div "Showing 1-1 of 1" at bounding box center [238, 134] width 453 height 6
drag, startPoint x: 258, startPoint y: 140, endPoint x: 229, endPoint y: 138, distance: 28.8
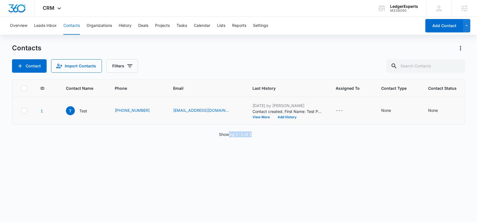
click at [229, 137] on div "Showing 1-1 of 1" at bounding box center [238, 134] width 453 height 6
click at [238, 137] on p "Showing 1-1 of 1" at bounding box center [235, 134] width 33 height 6
drag, startPoint x: 257, startPoint y: 140, endPoint x: 228, endPoint y: 136, distance: 28.9
click at [228, 136] on div "Showing 1-1 of 1" at bounding box center [238, 134] width 453 height 6
click at [234, 136] on p "Showing 1-1 of 1" at bounding box center [235, 134] width 33 height 6
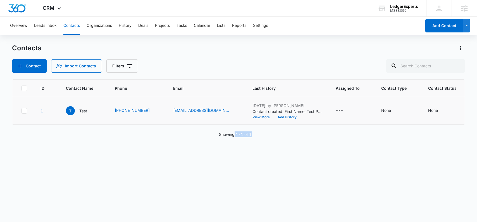
drag, startPoint x: 235, startPoint y: 137, endPoint x: 255, endPoint y: 138, distance: 20.4
click at [255, 137] on div "Showing 1-1 of 1" at bounding box center [238, 134] width 453 height 6
drag, startPoint x: 255, startPoint y: 138, endPoint x: 233, endPoint y: 137, distance: 22.1
click at [230, 137] on div "Showing 1-1 of 1" at bounding box center [238, 134] width 453 height 6
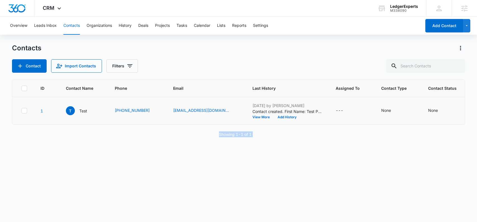
click at [238, 137] on p "Showing 1-1 of 1" at bounding box center [235, 134] width 33 height 6
drag, startPoint x: 235, startPoint y: 138, endPoint x: 263, endPoint y: 139, distance: 27.9
click at [263, 137] on div "Showing 1-1 of 1" at bounding box center [238, 134] width 453 height 6
click at [258, 137] on div "Showing 1-1 of 1" at bounding box center [238, 134] width 453 height 6
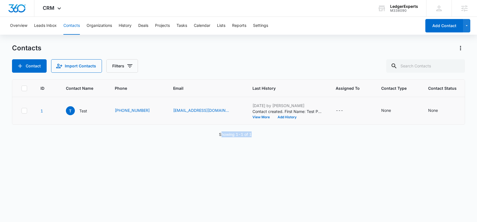
drag, startPoint x: 254, startPoint y: 139, endPoint x: 221, endPoint y: 137, distance: 33.0
click at [221, 137] on div "Showing 1-1 of 1" at bounding box center [238, 134] width 453 height 6
click at [221, 137] on p "Showing 1-1 of 1" at bounding box center [235, 134] width 33 height 6
drag, startPoint x: 219, startPoint y: 137, endPoint x: 254, endPoint y: 141, distance: 35.4
click at [254, 137] on div "Showing 1-1 of 1" at bounding box center [238, 134] width 453 height 6
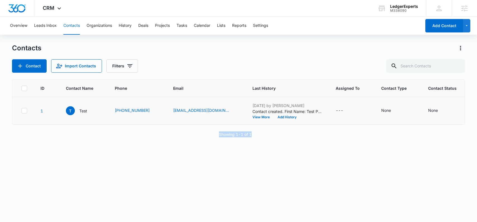
click at [254, 137] on div "Showing 1-1 of 1" at bounding box center [238, 134] width 453 height 6
drag, startPoint x: 252, startPoint y: 139, endPoint x: 233, endPoint y: 140, distance: 18.4
click at [233, 137] on div "Showing 1-1 of 1" at bounding box center [238, 134] width 453 height 6
click at [229, 137] on p "Showing 1-1 of 1" at bounding box center [235, 134] width 33 height 6
drag, startPoint x: 231, startPoint y: 139, endPoint x: 262, endPoint y: 140, distance: 31.3
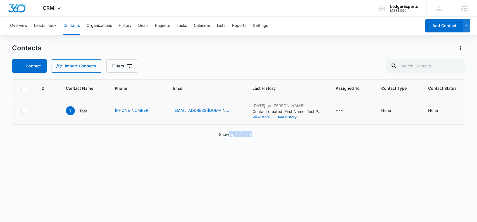
click at [262, 137] on div "Showing 1-1 of 1" at bounding box center [238, 134] width 453 height 6
drag, startPoint x: 258, startPoint y: 138, endPoint x: 227, endPoint y: 138, distance: 31.0
click at [229, 137] on div "Showing 1-1 of 1" at bounding box center [238, 134] width 453 height 6
click at [227, 137] on p "Showing 1-1 of 1" at bounding box center [235, 134] width 33 height 6
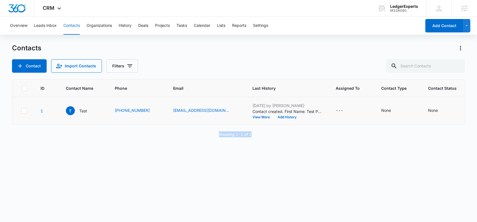
drag, startPoint x: 220, startPoint y: 137, endPoint x: 258, endPoint y: 140, distance: 38.9
click at [258, 137] on div "Showing 1-1 of 1" at bounding box center [238, 134] width 453 height 6
click at [259, 137] on div "Showing 1-1 of 1" at bounding box center [238, 134] width 453 height 6
click at [260, 137] on div "Showing 1-1 of 1" at bounding box center [238, 134] width 453 height 6
drag, startPoint x: 258, startPoint y: 139, endPoint x: 217, endPoint y: 138, distance: 41.0
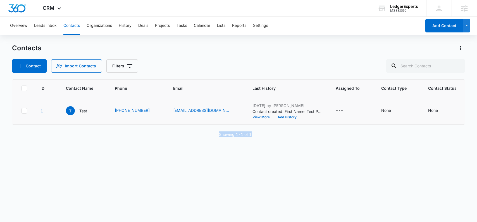
click at [216, 137] on div "Showing 1-1 of 1" at bounding box center [238, 134] width 453 height 6
click at [238, 137] on p "Showing 1-1 of 1" at bounding box center [235, 134] width 33 height 6
drag, startPoint x: 253, startPoint y: 140, endPoint x: 234, endPoint y: 140, distance: 19.5
click at [234, 137] on div "Showing 1-1 of 1" at bounding box center [238, 134] width 453 height 6
click at [268, 137] on div "Showing 1-1 of 1" at bounding box center [238, 134] width 453 height 6
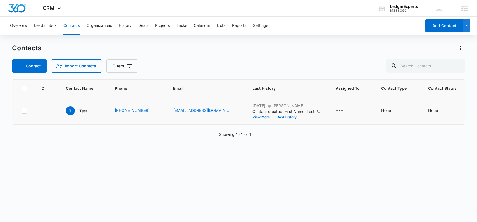
click at [263, 137] on div "Showing 1-1 of 1" at bounding box center [238, 134] width 453 height 6
drag, startPoint x: 258, startPoint y: 138, endPoint x: 237, endPoint y: 138, distance: 20.9
click at [237, 137] on div "Showing 1-1 of 1" at bounding box center [238, 134] width 453 height 6
click at [266, 137] on div "Showing 1-1 of 1" at bounding box center [238, 134] width 453 height 6
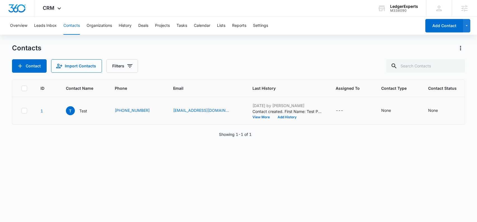
click at [270, 136] on div "Showing 1-1 of 1" at bounding box center [238, 134] width 453 height 6
drag, startPoint x: 265, startPoint y: 137, endPoint x: 211, endPoint y: 137, distance: 54.2
click at [211, 137] on div "Showing 1-1 of 1" at bounding box center [238, 134] width 453 height 6
click at [241, 137] on p "Showing 1-1 of 1" at bounding box center [235, 134] width 33 height 6
click at [254, 137] on div "Showing 1-1 of 1" at bounding box center [238, 134] width 453 height 6
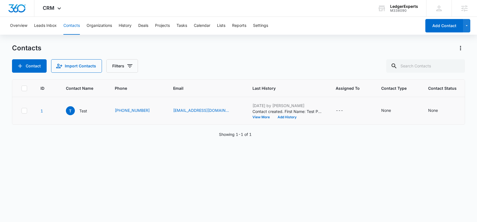
click at [313, 137] on div "Showing 1-1 of 1" at bounding box center [238, 134] width 453 height 6
click at [312, 137] on div "Showing 1-1 of 1" at bounding box center [238, 134] width 453 height 6
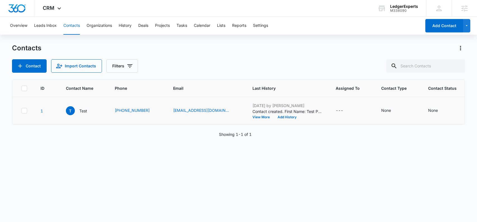
click at [312, 137] on div "Showing 1-1 of 1" at bounding box center [238, 134] width 453 height 6
click at [286, 137] on div "Showing 1-1 of 1" at bounding box center [238, 134] width 453 height 6
click at [380, 149] on div "ID Contact Name Phone Email Last History Assigned To Contact Type Contact Statu…" at bounding box center [238, 146] width 453 height 135
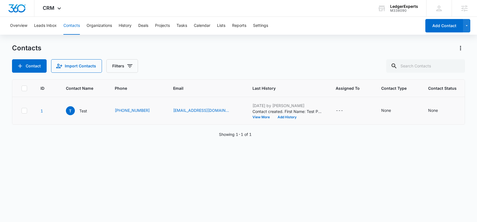
click at [278, 137] on div "Showing 1-1 of 1" at bounding box center [238, 134] width 453 height 6
drag, startPoint x: 277, startPoint y: 139, endPoint x: 219, endPoint y: 137, distance: 57.5
click at [219, 137] on div "Showing 1-1 of 1" at bounding box center [238, 134] width 453 height 6
click at [282, 143] on div "ID Contact Name Phone Email Last History Assigned To Contact Type Contact Statu…" at bounding box center [238, 146] width 453 height 135
drag, startPoint x: 246, startPoint y: 135, endPoint x: 217, endPoint y: 132, distance: 28.6
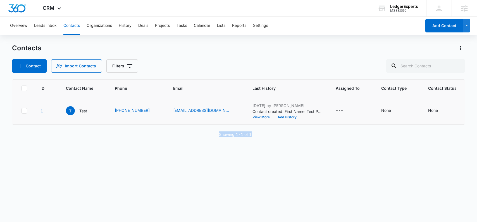
click at [216, 133] on div "ID Contact Name Phone Email Last History Assigned To Contact Type Contact Statu…" at bounding box center [238, 146] width 453 height 135
click at [265, 141] on div "ID Contact Name Phone Email Last History Assigned To Contact Type Contact Statu…" at bounding box center [238, 146] width 453 height 135
click at [263, 137] on div "Showing 1-1 of 1" at bounding box center [238, 134] width 453 height 6
drag, startPoint x: 263, startPoint y: 140, endPoint x: 259, endPoint y: 139, distance: 4.0
click at [259, 137] on div "Showing 1-1 of 1" at bounding box center [238, 134] width 453 height 6
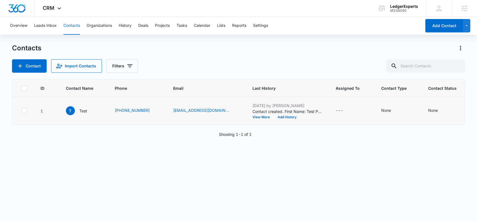
click at [259, 137] on div "Showing 1-1 of 1" at bounding box center [238, 134] width 453 height 6
drag, startPoint x: 259, startPoint y: 139, endPoint x: 230, endPoint y: 138, distance: 29.4
click at [230, 137] on div "Showing 1-1 of 1" at bounding box center [238, 134] width 453 height 6
click at [275, 137] on div "Showing 1-1 of 1" at bounding box center [238, 134] width 453 height 6
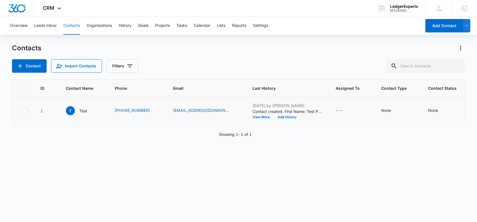
click at [300, 154] on div "ID Contact Name Phone Email Last History Assigned To Contact Type Contact Statu…" at bounding box center [238, 146] width 453 height 135
click at [60, 10] on icon at bounding box center [59, 9] width 7 height 7
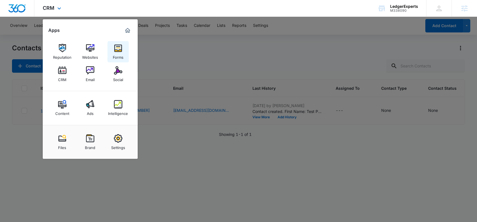
click at [120, 49] on img at bounding box center [118, 48] width 8 height 8
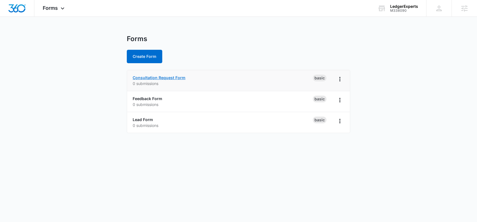
click at [160, 79] on link "Consultation Request Form" at bounding box center [159, 77] width 53 height 5
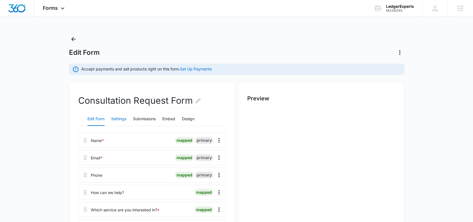
click at [120, 118] on button "Settings" at bounding box center [118, 118] width 15 height 13
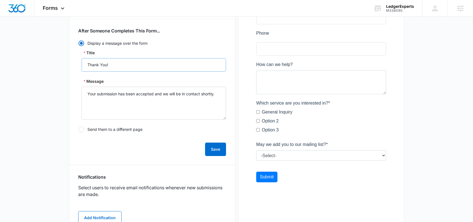
scroll to position [150, 0]
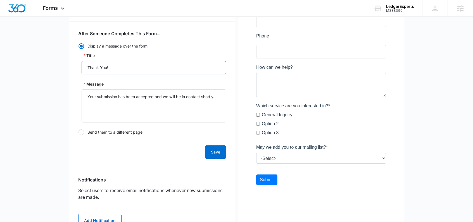
drag, startPoint x: 126, startPoint y: 72, endPoint x: 89, endPoint y: 70, distance: 37.8
click at [86, 69] on input "Thank You!" at bounding box center [154, 67] width 144 height 13
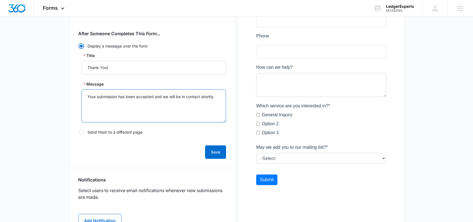
click at [124, 98] on textarea "Your submission has been accepted and we will be in contact shortly." at bounding box center [154, 105] width 144 height 33
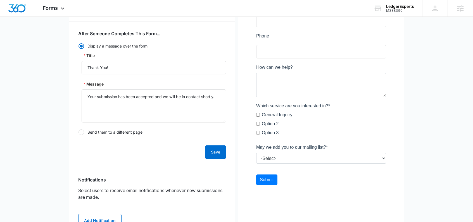
click at [82, 132] on div at bounding box center [81, 132] width 6 height 6
click at [78, 132] on input "Send them to a different page" at bounding box center [78, 132] width 0 height 0
radio input "false"
radio input "true"
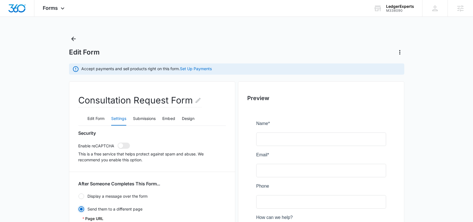
scroll to position [0, 0]
click at [69, 38] on button "Back" at bounding box center [73, 39] width 9 height 9
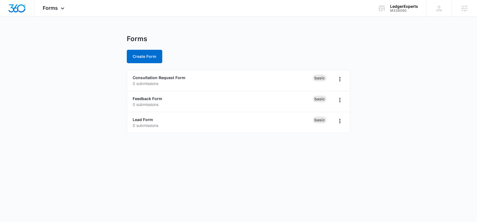
click at [78, 41] on main "Forms Create Form Consultation Request Form 0 submissions Basic Feedback Form 0…" at bounding box center [238, 87] width 477 height 105
click at [23, 9] on img "Dashboard" at bounding box center [17, 8] width 18 height 8
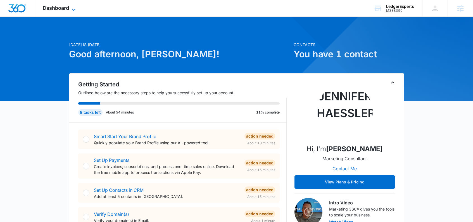
click at [68, 7] on span "Dashboard" at bounding box center [56, 8] width 26 height 6
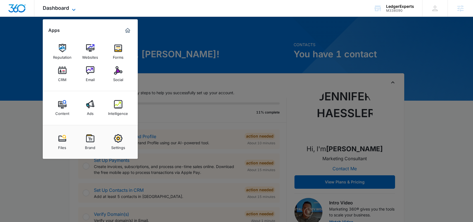
click at [72, 9] on icon at bounding box center [73, 9] width 7 height 7
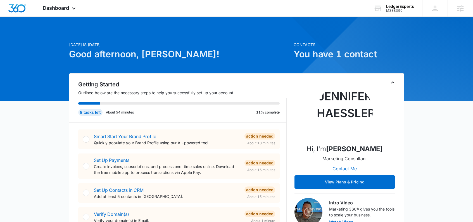
click at [216, 55] on h1 "Good afternoon, [PERSON_NAME]!" at bounding box center [179, 53] width 221 height 13
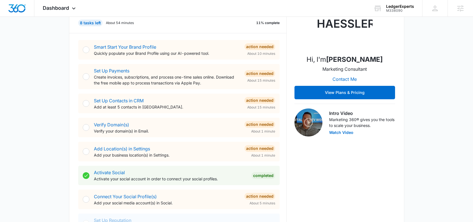
scroll to position [114, 0]
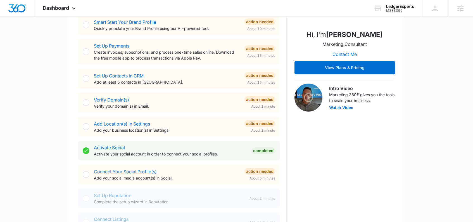
click at [139, 172] on link "Connect Your Social Profile(s)" at bounding box center [125, 172] width 63 height 6
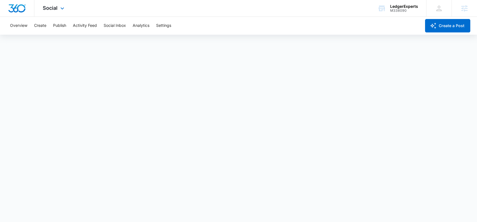
click at [19, 6] on img "Dashboard" at bounding box center [17, 8] width 18 height 8
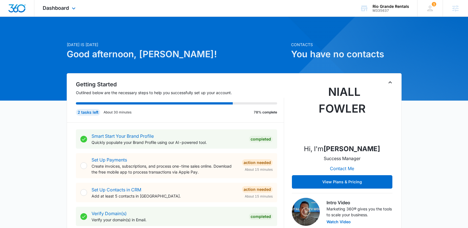
click at [61, 11] on div "Dashboard Apps Reputation Websites Forms CRM Email Social Content Ads Intellige…" at bounding box center [59, 8] width 51 height 16
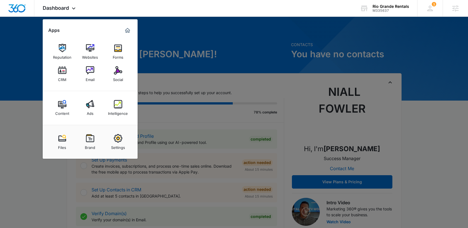
click at [202, 58] on div at bounding box center [234, 114] width 468 height 228
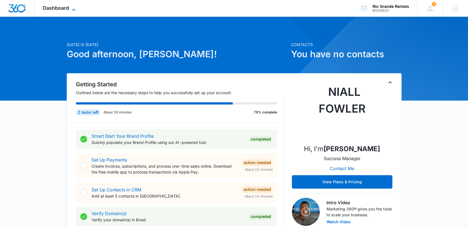
click at [63, 5] on span "Dashboard" at bounding box center [56, 8] width 26 height 6
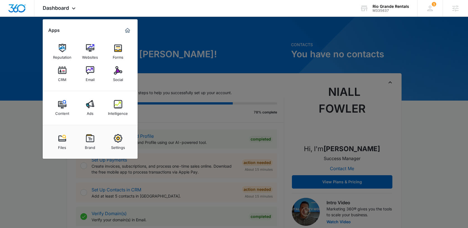
click at [121, 146] on div "Settings" at bounding box center [118, 145] width 14 height 7
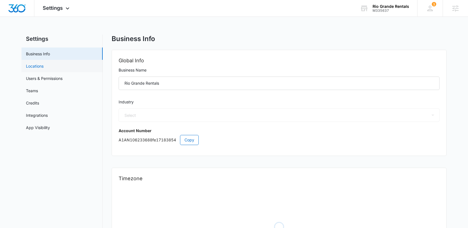
select select "24"
select select "US"
select select "America/[GEOGRAPHIC_DATA]"
click at [56, 12] on div "Settings Apps Reputation Websites Forms CRM Email Social Content Ads Intelligen…" at bounding box center [56, 8] width 45 height 16
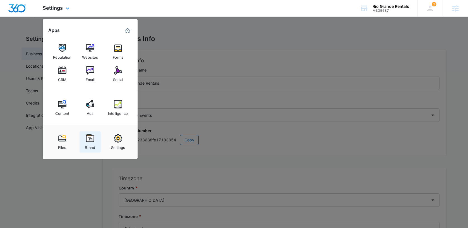
click at [88, 142] on img at bounding box center [90, 138] width 8 height 8
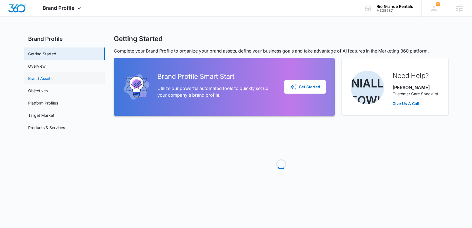
click at [44, 81] on link "Brand Assets" at bounding box center [40, 78] width 24 height 6
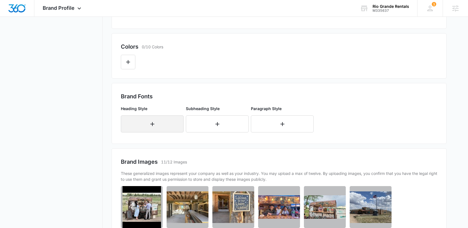
scroll to position [162, 0]
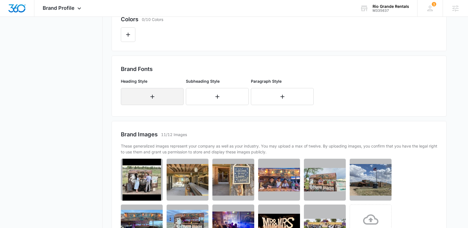
click at [150, 92] on button "button" at bounding box center [152, 96] width 63 height 17
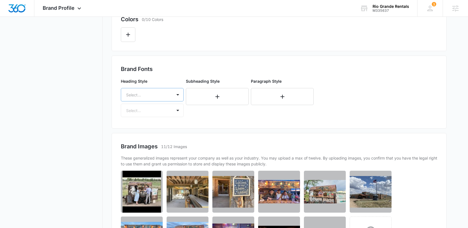
click at [152, 93] on div at bounding box center [145, 94] width 39 height 7
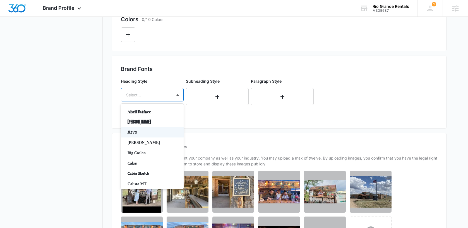
scroll to position [6, 0]
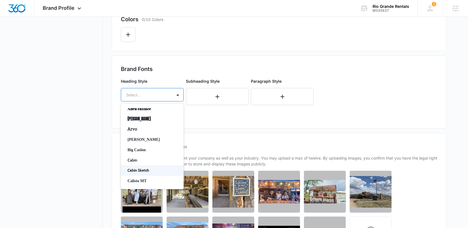
click at [134, 160] on p "Cabin" at bounding box center [152, 160] width 48 height 6
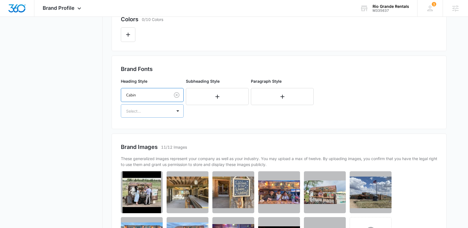
click at [151, 112] on div at bounding box center [145, 110] width 39 height 7
click at [139, 129] on p "Regular" at bounding box center [152, 131] width 48 height 6
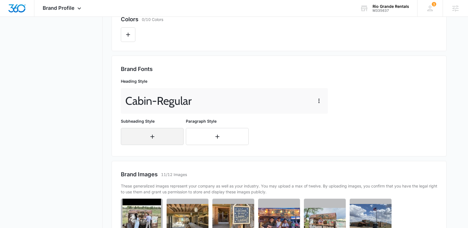
click at [149, 135] on icon "button" at bounding box center [152, 136] width 7 height 7
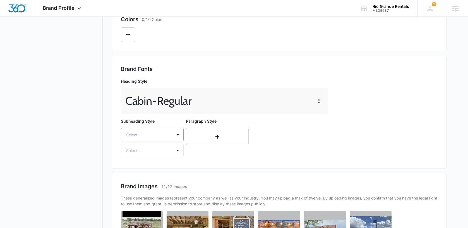
click at [146, 136] on div "Select..." at bounding box center [146, 134] width 51 height 13
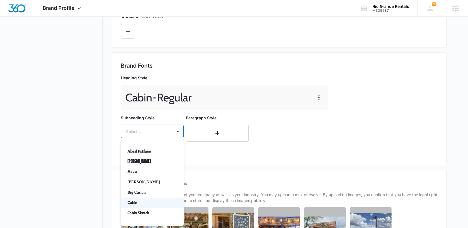
click at [138, 200] on p "Cabin" at bounding box center [152, 203] width 48 height 6
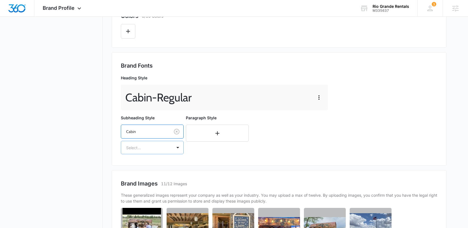
click at [158, 146] on div at bounding box center [145, 147] width 39 height 7
click at [146, 167] on p "Regular" at bounding box center [152, 167] width 48 height 6
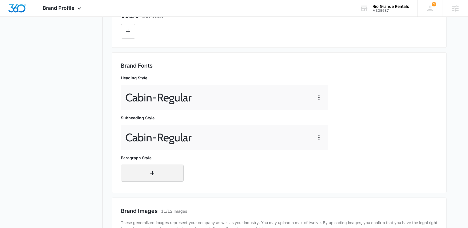
drag, startPoint x: 143, startPoint y: 172, endPoint x: 148, endPoint y: 158, distance: 14.8
click at [143, 172] on button "button" at bounding box center [152, 172] width 63 height 17
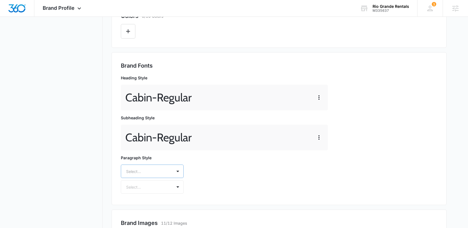
click at [150, 174] on div "Select..." at bounding box center [152, 170] width 63 height 13
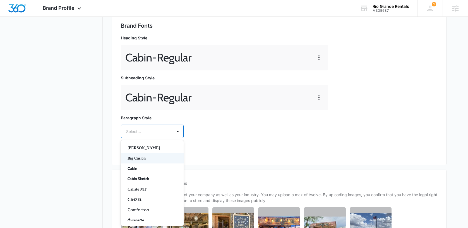
scroll to position [36, 0]
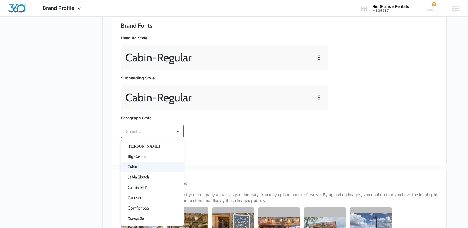
click at [147, 167] on p "Cabin" at bounding box center [152, 167] width 48 height 6
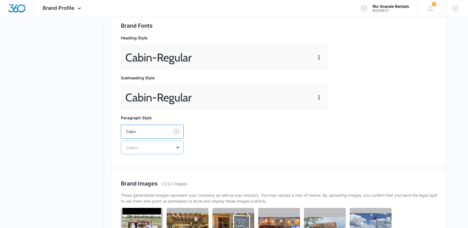
click at [142, 147] on div at bounding box center [145, 147] width 39 height 7
click at [136, 166] on p "Regular" at bounding box center [152, 167] width 48 height 6
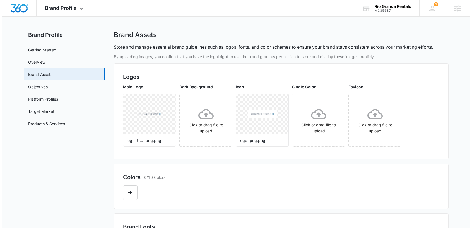
scroll to position [0, 0]
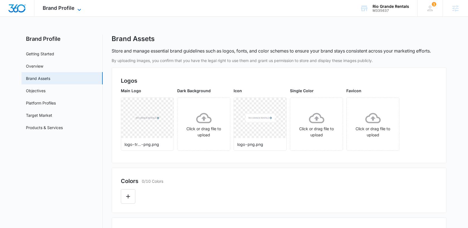
click at [51, 8] on span "Brand Profile" at bounding box center [59, 8] width 32 height 6
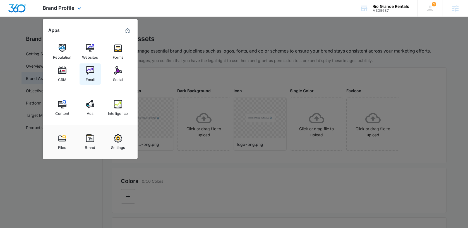
click at [93, 74] on img at bounding box center [90, 70] width 8 height 8
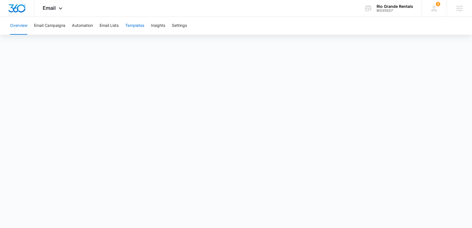
click at [134, 26] on button "Templates" at bounding box center [134, 26] width 19 height 18
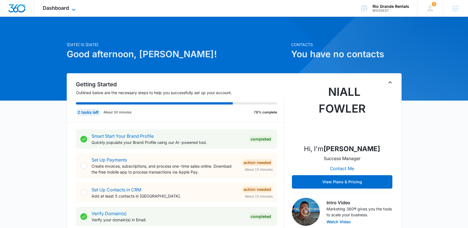
click at [64, 6] on span "Dashboard" at bounding box center [56, 8] width 26 height 6
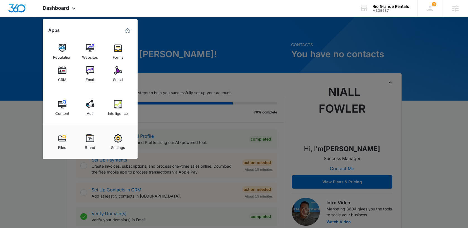
click at [224, 61] on div at bounding box center [234, 114] width 468 height 228
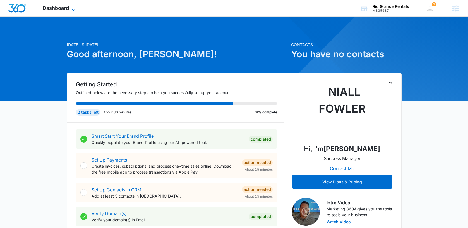
click at [54, 9] on span "Dashboard" at bounding box center [56, 8] width 26 height 6
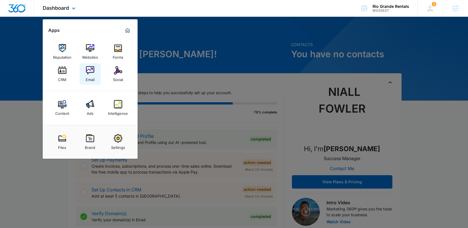
click at [89, 72] on img at bounding box center [90, 70] width 8 height 8
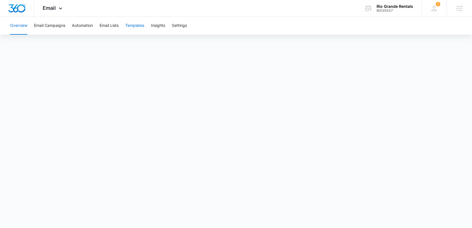
click at [135, 24] on button "Templates" at bounding box center [134, 26] width 19 height 18
